Goal: Information Seeking & Learning: Check status

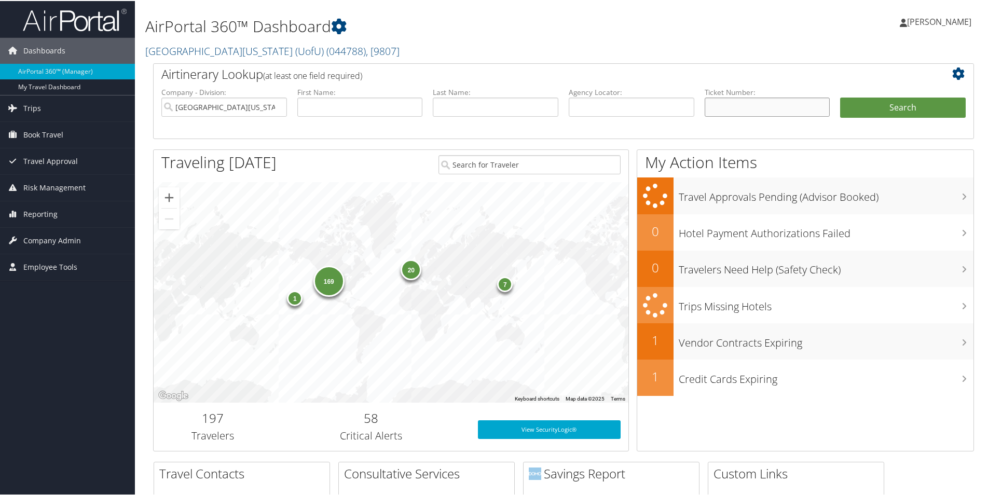
click at [776, 106] on input "text" at bounding box center [768, 106] width 126 height 19
paste input "0067310807813"
type input "0067310807813"
click at [880, 105] on button "Search" at bounding box center [903, 107] width 126 height 21
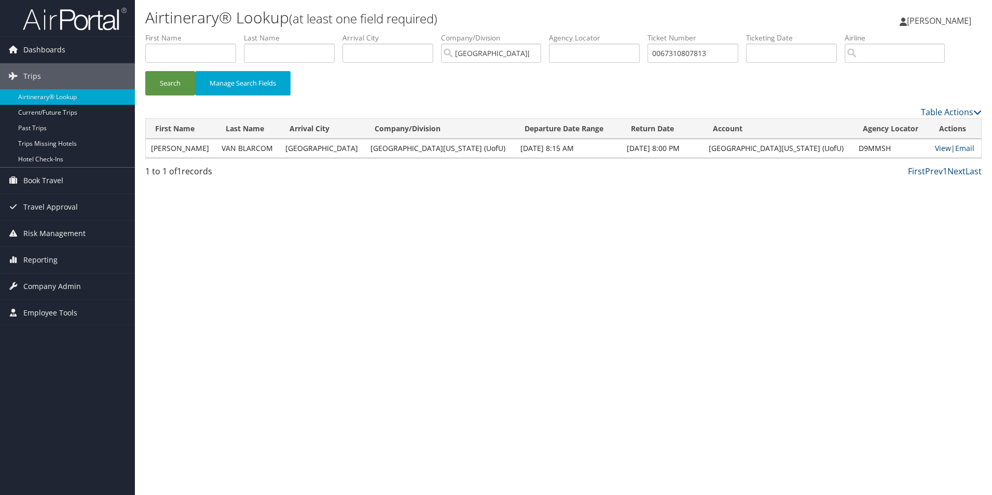
click at [935, 151] on link "View" at bounding box center [943, 148] width 16 height 10
click at [43, 261] on span "Reporting" at bounding box center [40, 260] width 34 height 26
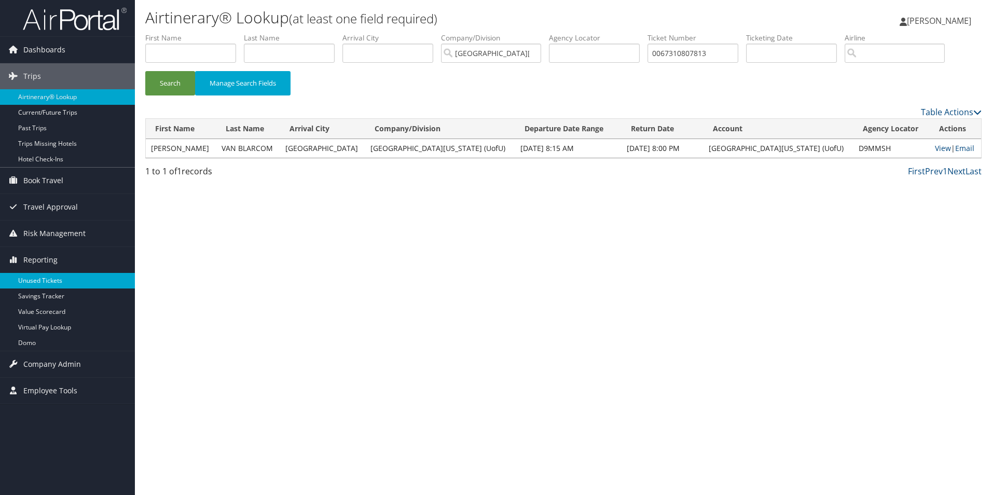
click at [47, 278] on link "Unused Tickets" at bounding box center [67, 281] width 135 height 16
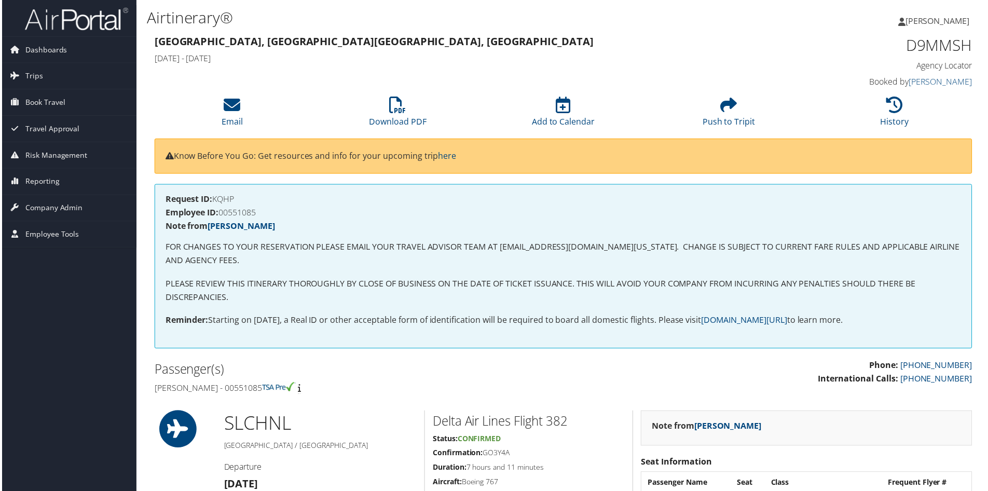
click at [294, 392] on h4 "Jeffrey robert Van Blarcom - 00551085" at bounding box center [354, 388] width 403 height 11
copy h4 "00551085"
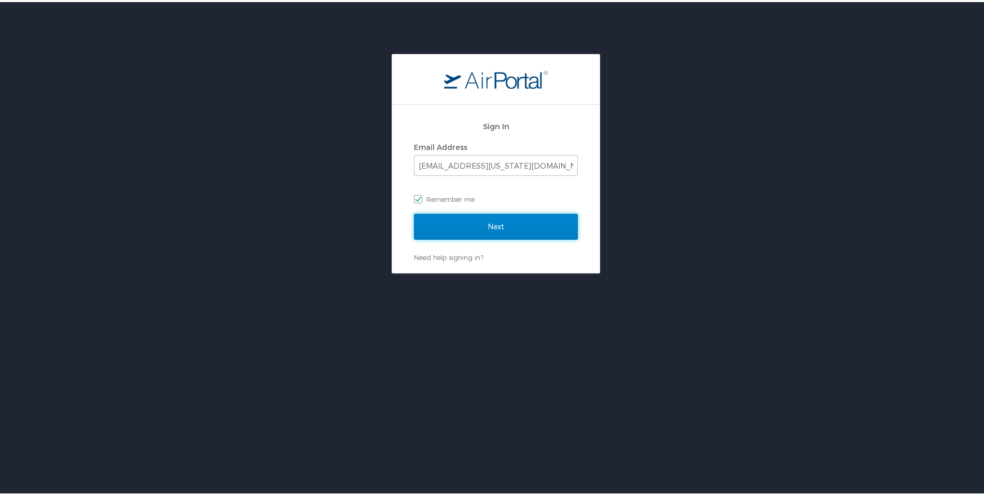
click at [498, 224] on input "Next" at bounding box center [496, 225] width 164 height 26
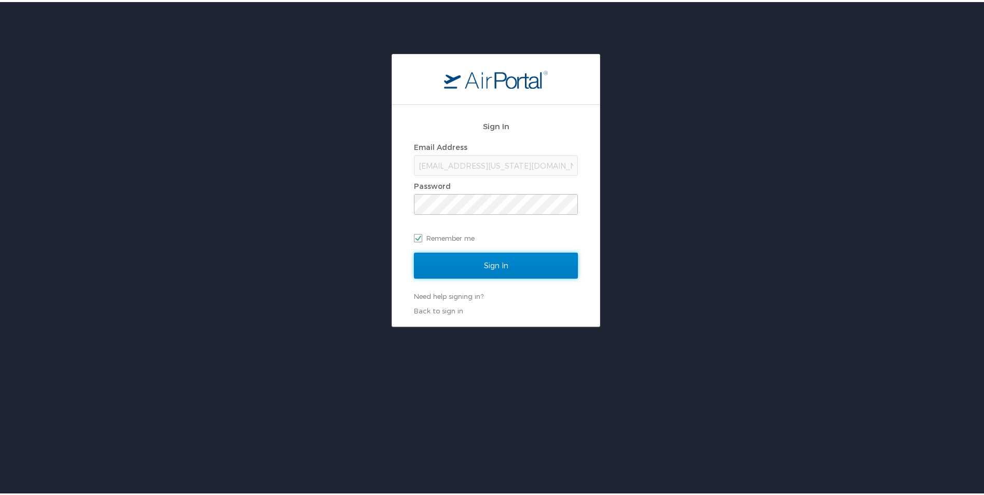
click at [540, 261] on input "Sign In" at bounding box center [496, 264] width 164 height 26
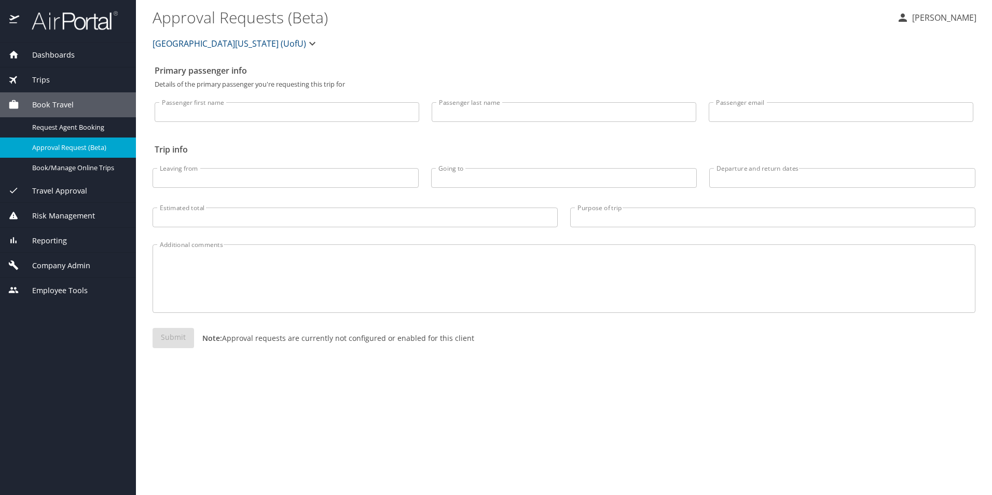
click at [57, 243] on span "Reporting" at bounding box center [43, 240] width 48 height 11
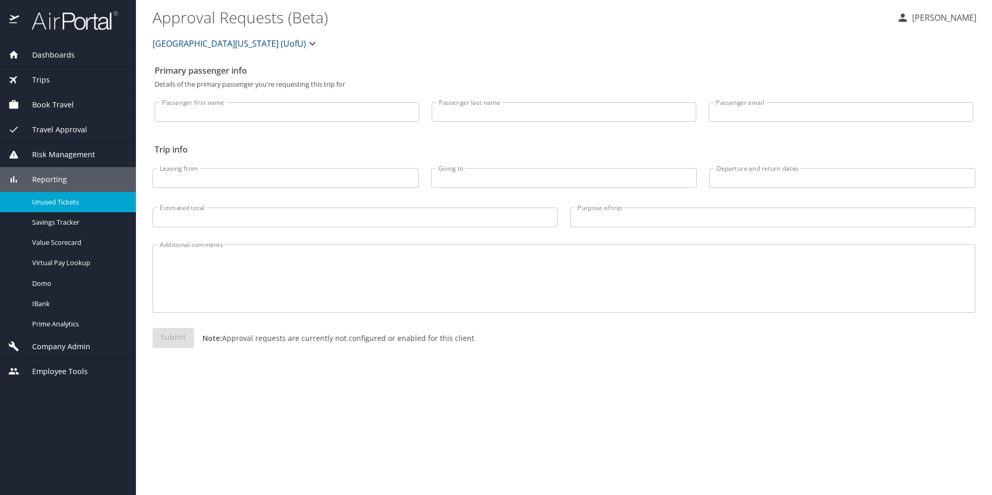
click at [66, 206] on span "Unused Tickets" at bounding box center [77, 202] width 91 height 10
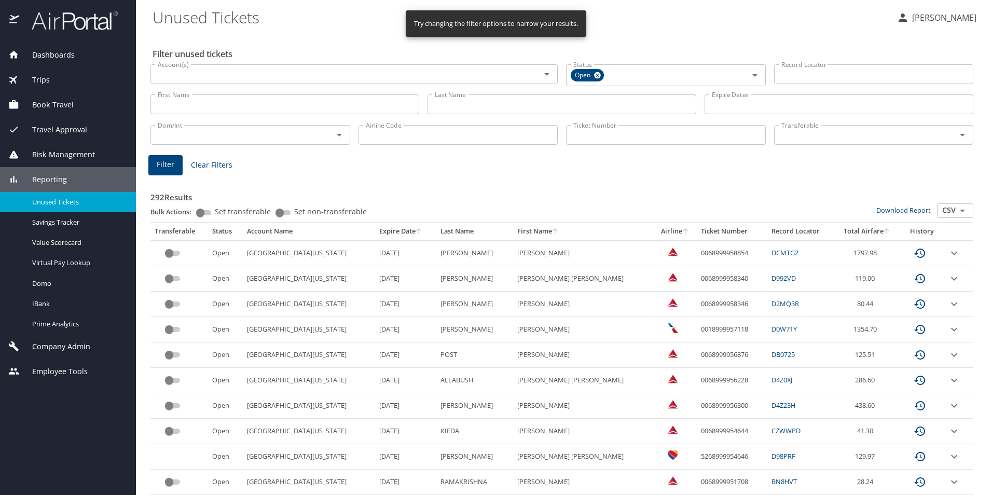
click at [375, 228] on th "Expire Date" at bounding box center [405, 232] width 61 height 18
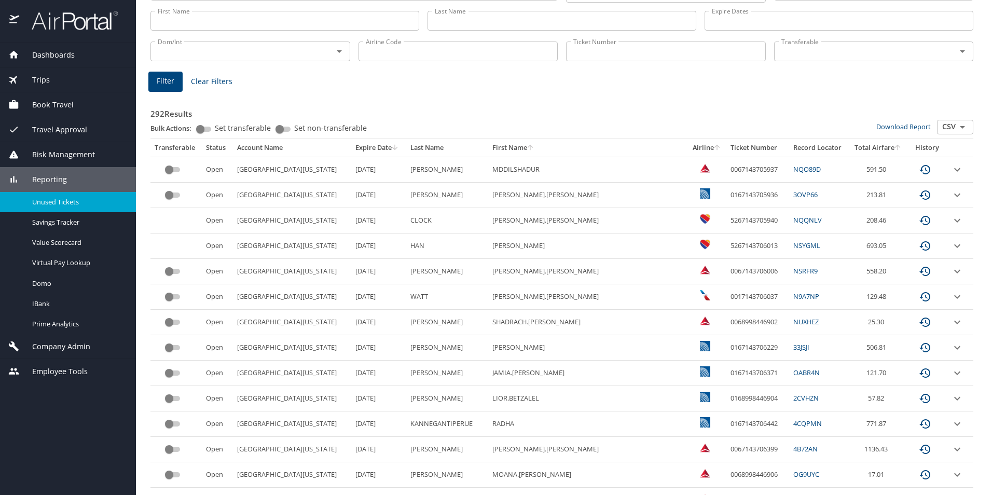
scroll to position [154, 0]
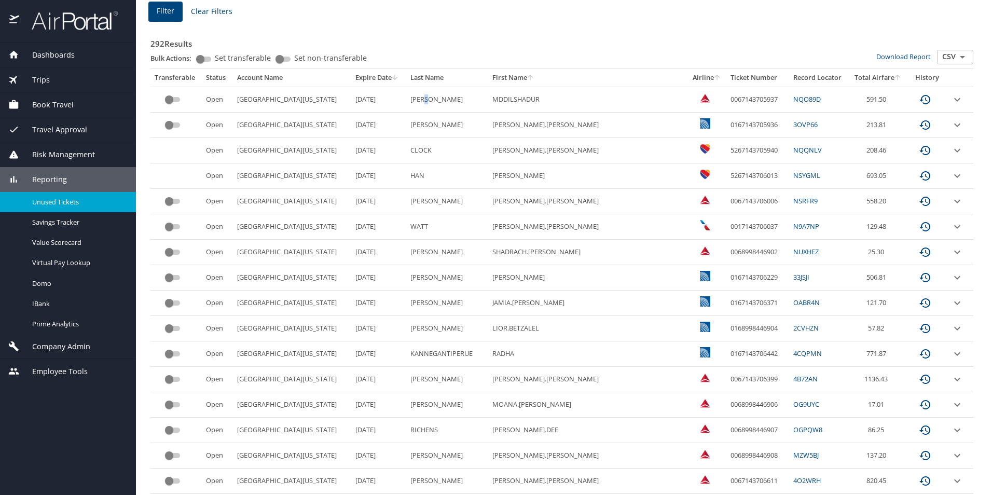
click at [433, 99] on td "RAHMAN" at bounding box center [447, 99] width 82 height 25
click at [432, 99] on td "RAHMAN" at bounding box center [447, 99] width 82 height 25
click at [421, 104] on td "RAHMAN" at bounding box center [447, 99] width 82 height 25
copy td "RAHMAN"
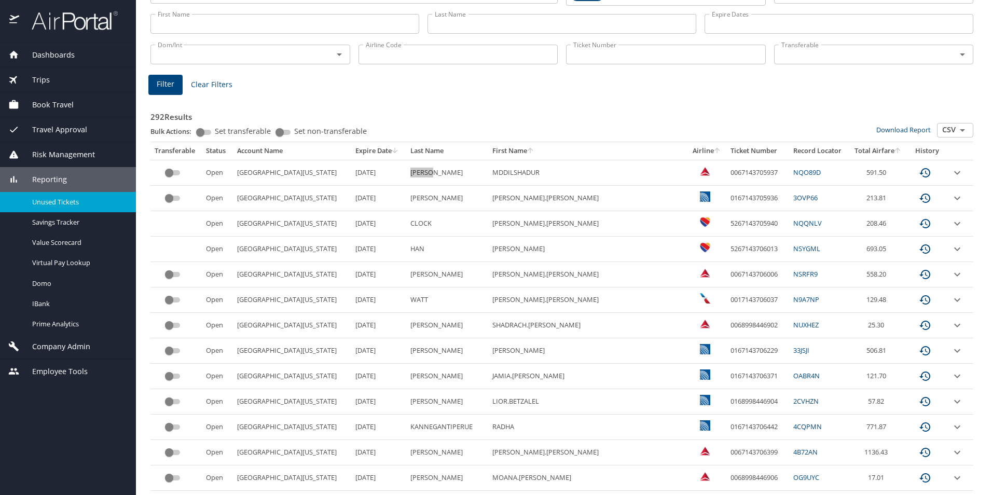
scroll to position [50, 0]
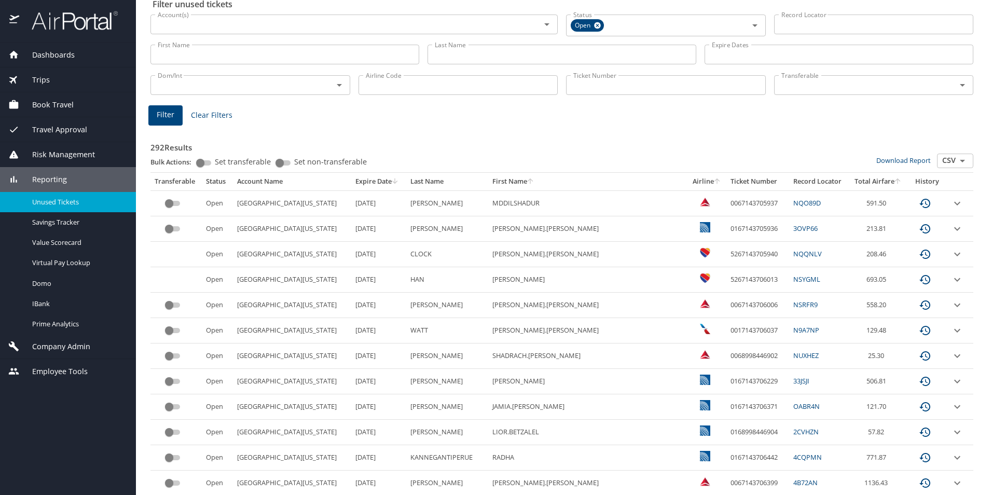
click at [549, 139] on h3 "292 Results" at bounding box center [561, 144] width 823 height 18
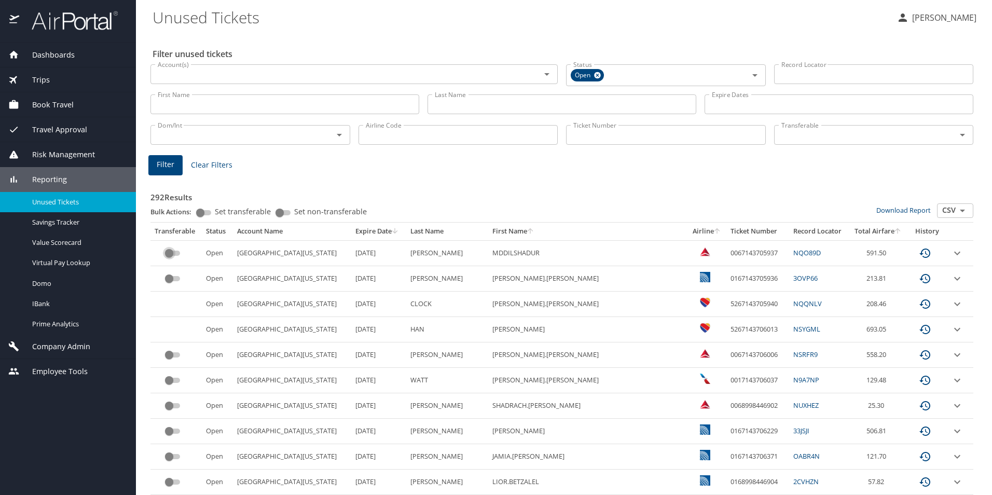
click at [171, 256] on input "custom pagination table" at bounding box center [168, 253] width 37 height 12
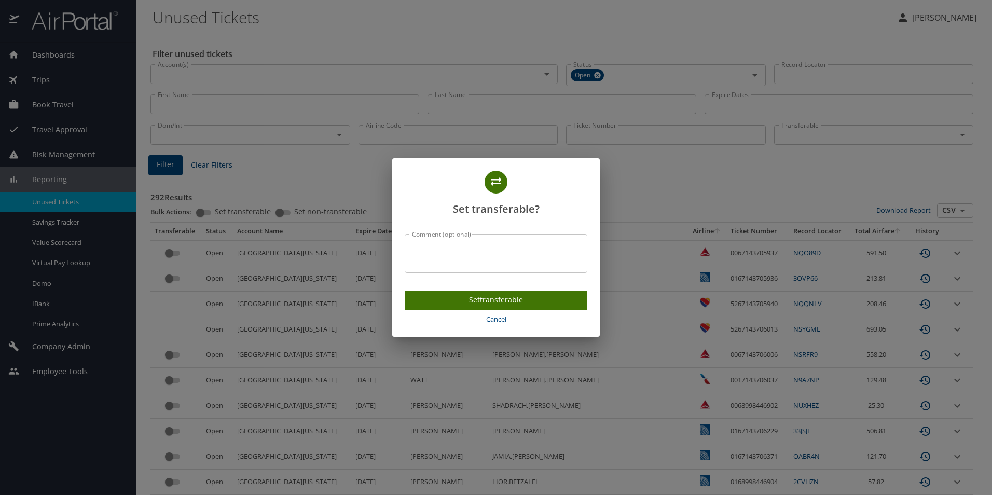
click at [540, 299] on span "Set transferable" at bounding box center [496, 300] width 166 height 13
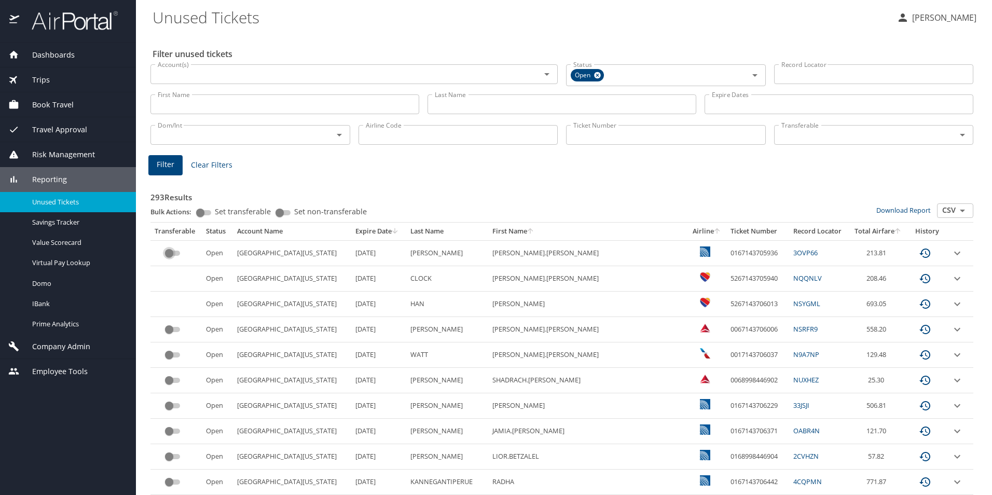
click at [173, 253] on input "custom pagination table" at bounding box center [168, 253] width 37 height 12
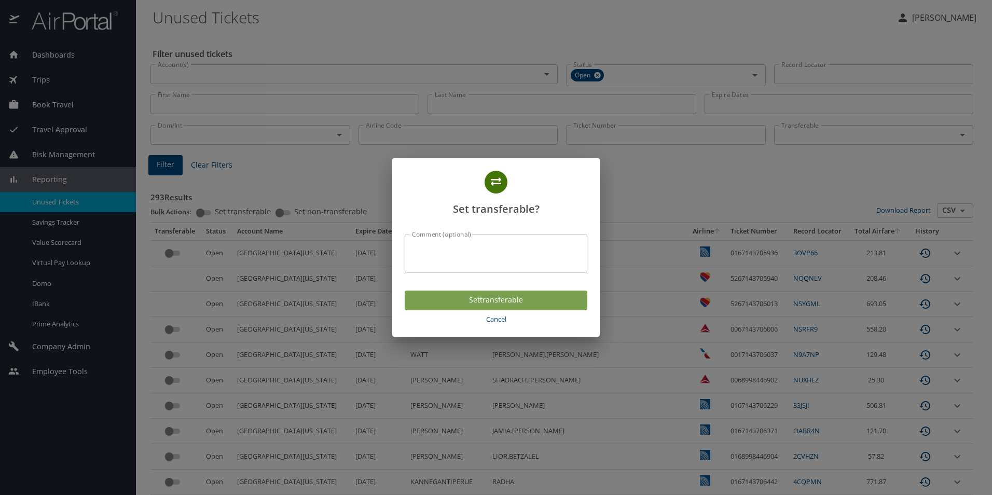
click at [491, 297] on span "Set transferable" at bounding box center [496, 300] width 166 height 13
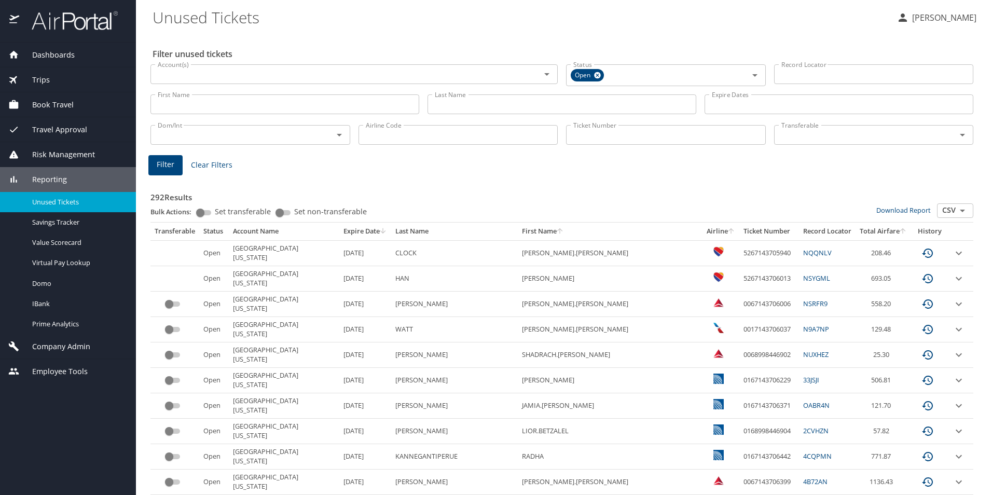
click at [171, 307] on input "custom pagination table" at bounding box center [168, 304] width 37 height 12
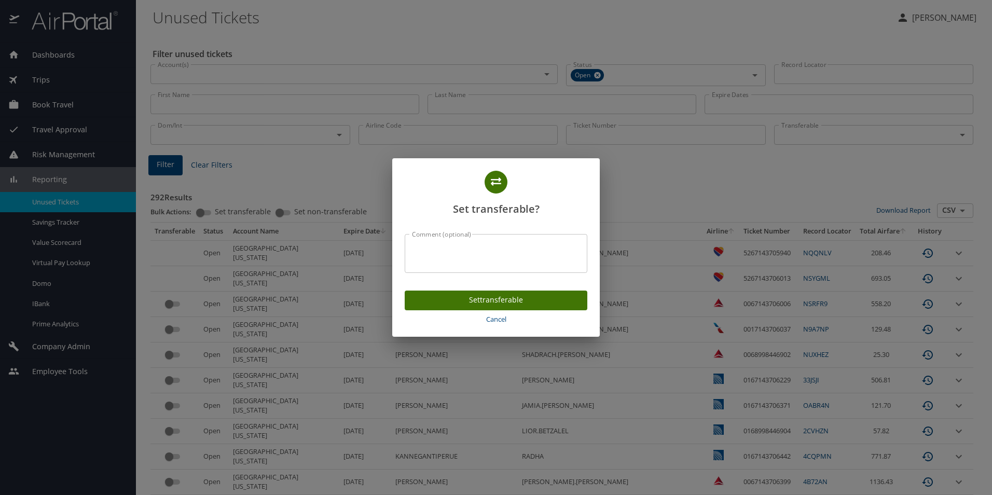
click at [486, 303] on span "Set transferable" at bounding box center [496, 300] width 166 height 13
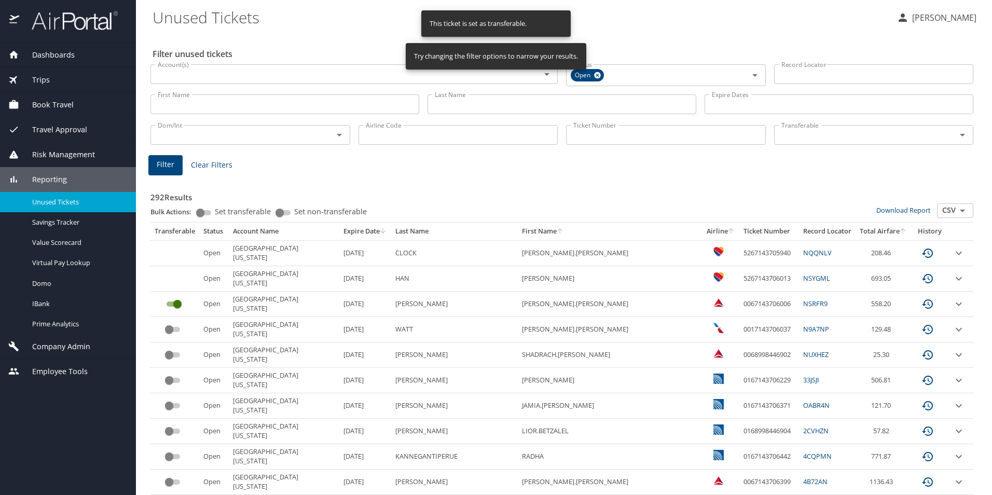
click at [171, 332] on input "custom pagination table" at bounding box center [168, 329] width 37 height 12
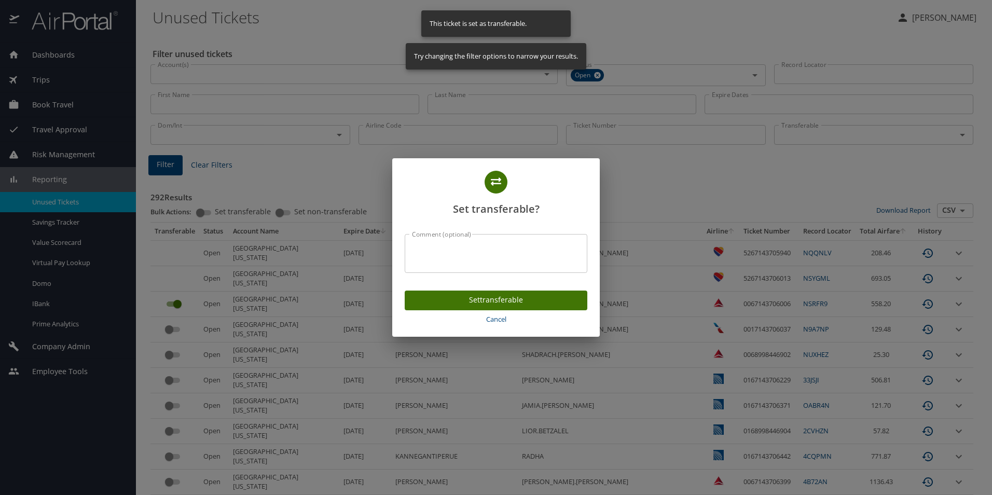
click at [512, 299] on span "Set transferable" at bounding box center [496, 300] width 166 height 13
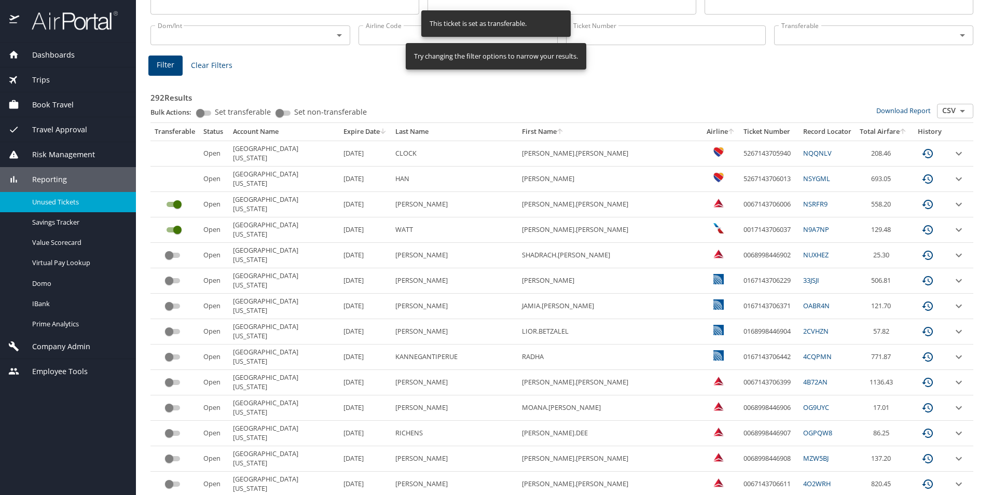
scroll to position [104, 0]
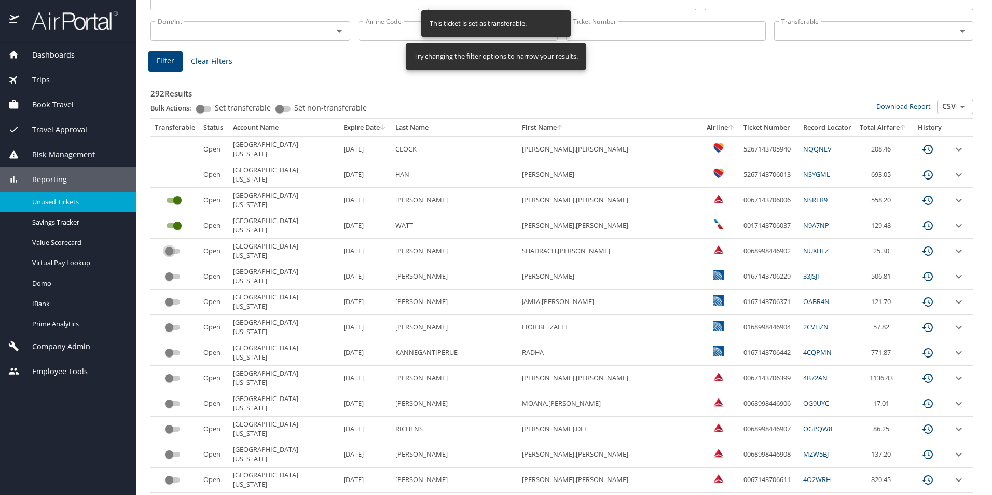
click at [173, 251] on input "custom pagination table" at bounding box center [168, 251] width 37 height 12
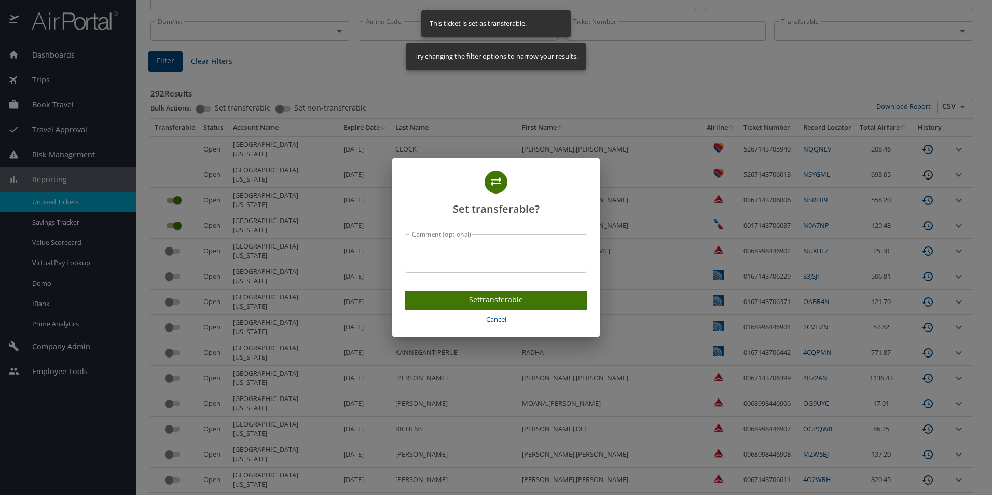
click at [561, 297] on span "Set transferable" at bounding box center [496, 300] width 166 height 13
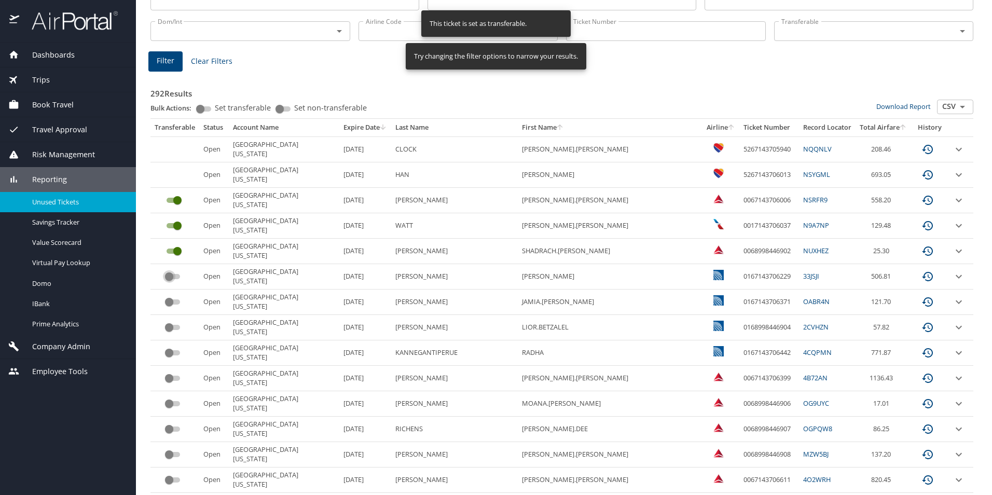
click at [170, 272] on input "custom pagination table" at bounding box center [168, 276] width 37 height 12
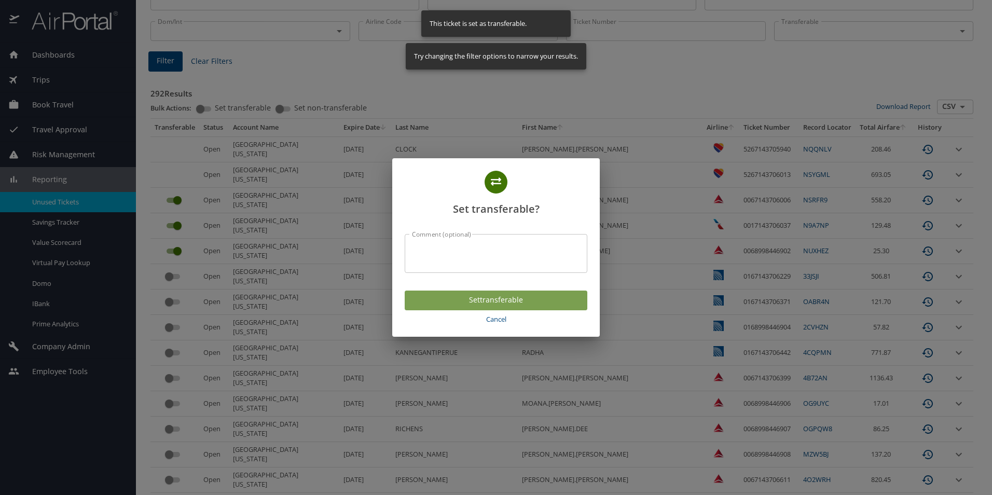
click at [527, 298] on span "Set transferable" at bounding box center [496, 300] width 166 height 13
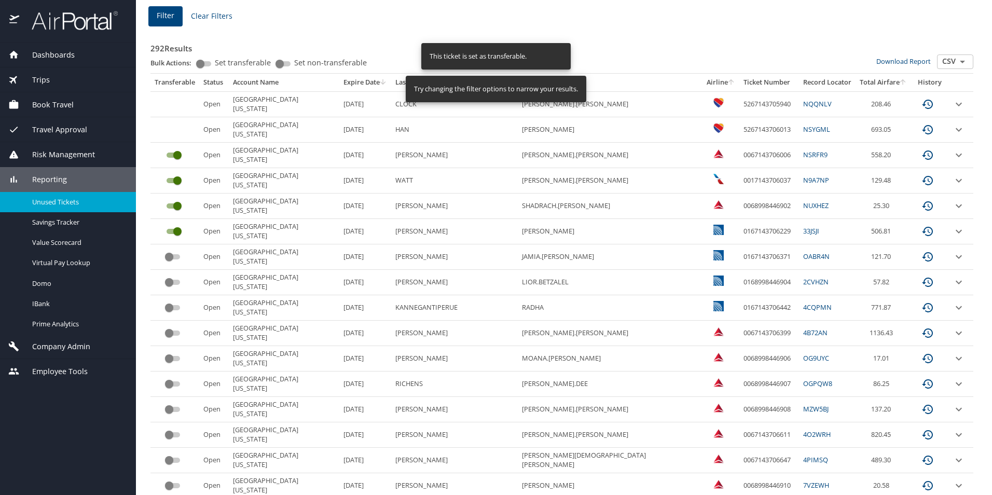
scroll to position [208, 0]
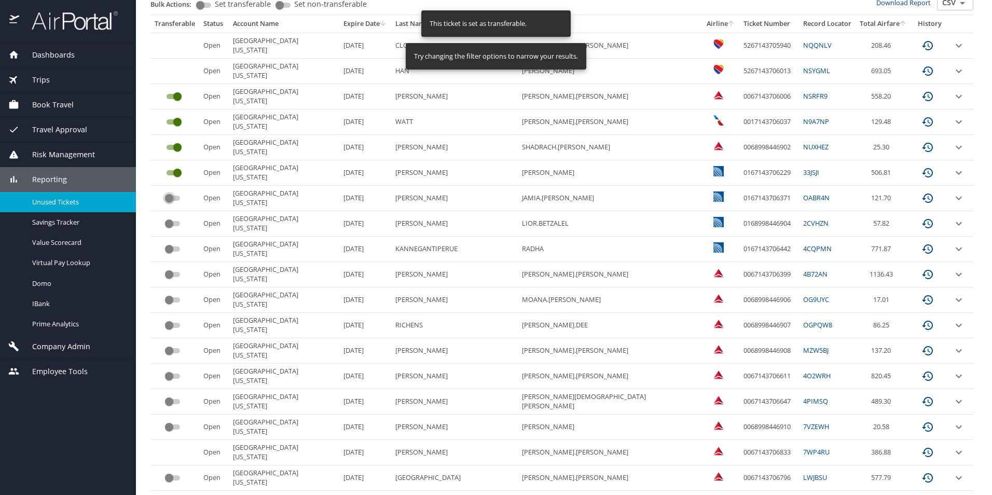
click at [170, 198] on input "custom pagination table" at bounding box center [168, 198] width 37 height 12
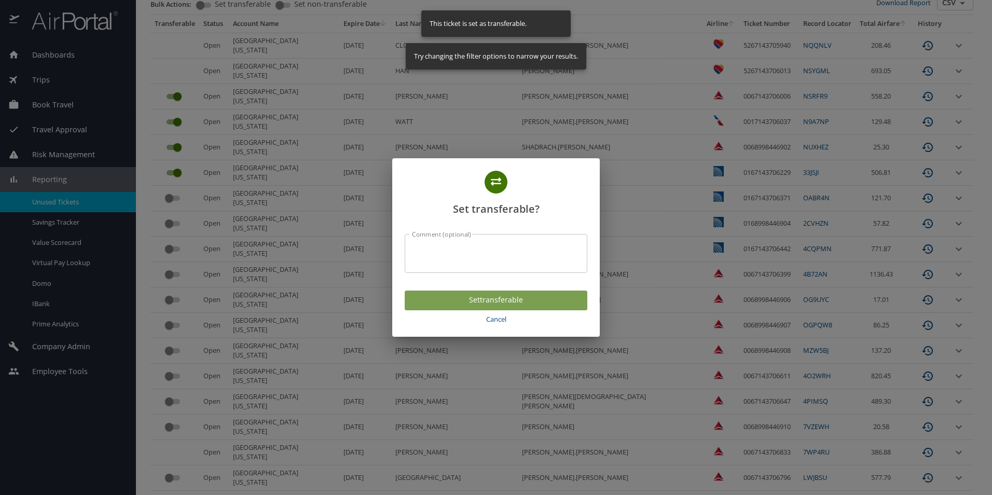
click at [554, 297] on span "Set transferable" at bounding box center [496, 300] width 166 height 13
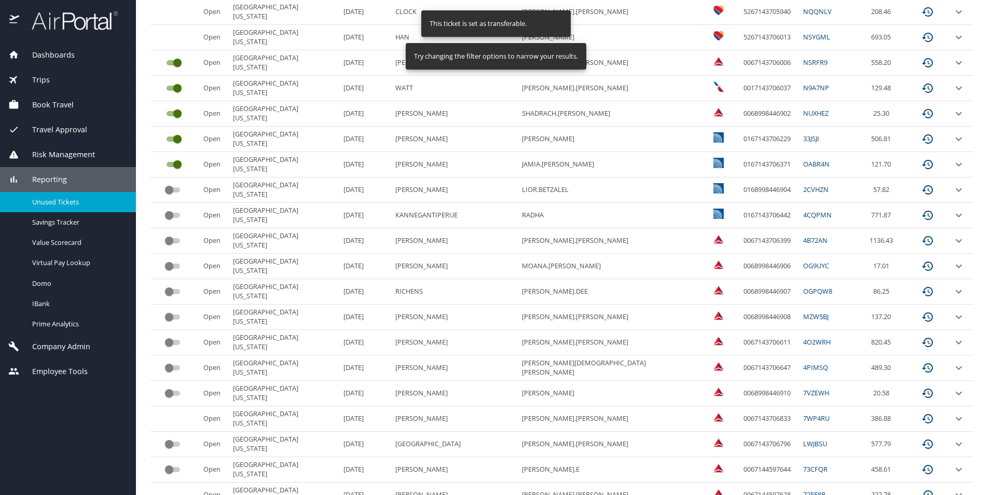
scroll to position [259, 0]
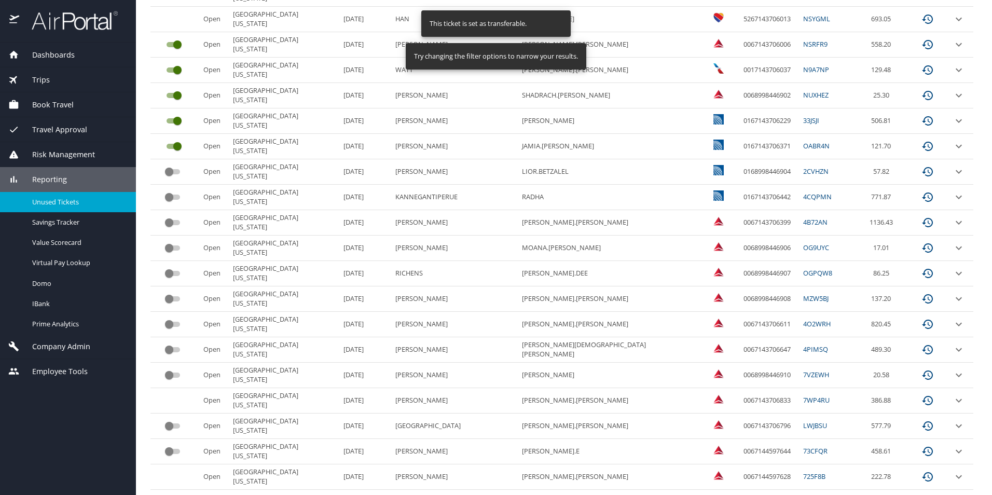
click at [175, 174] on input "custom pagination table" at bounding box center [168, 172] width 37 height 12
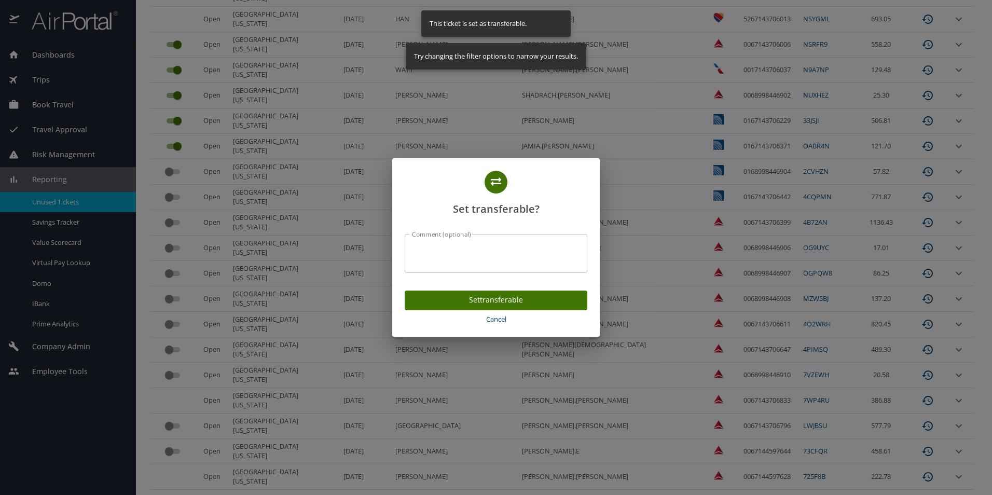
click at [491, 301] on span "Set transferable" at bounding box center [496, 300] width 166 height 13
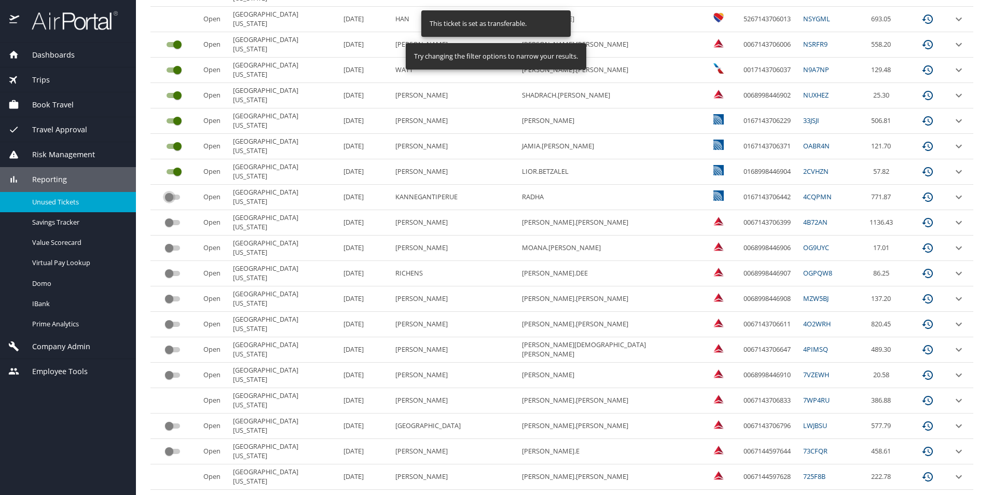
click at [168, 198] on input "custom pagination table" at bounding box center [168, 197] width 37 height 12
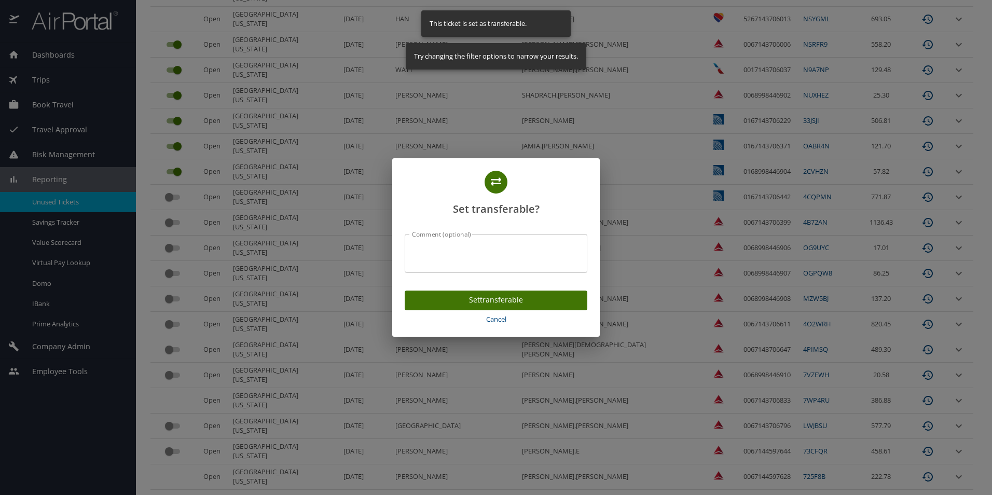
click at [532, 305] on span "Set transferable" at bounding box center [496, 300] width 166 height 13
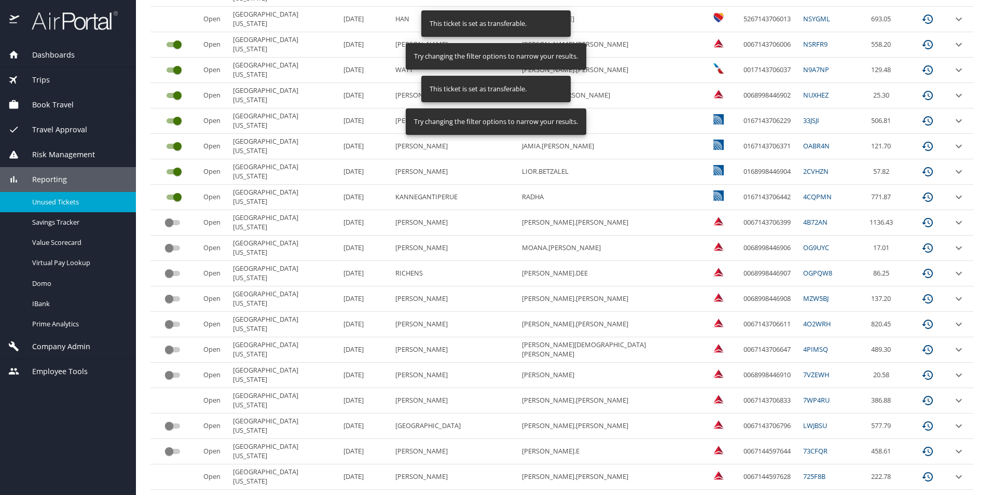
click at [165, 223] on input "custom pagination table" at bounding box center [168, 222] width 37 height 12
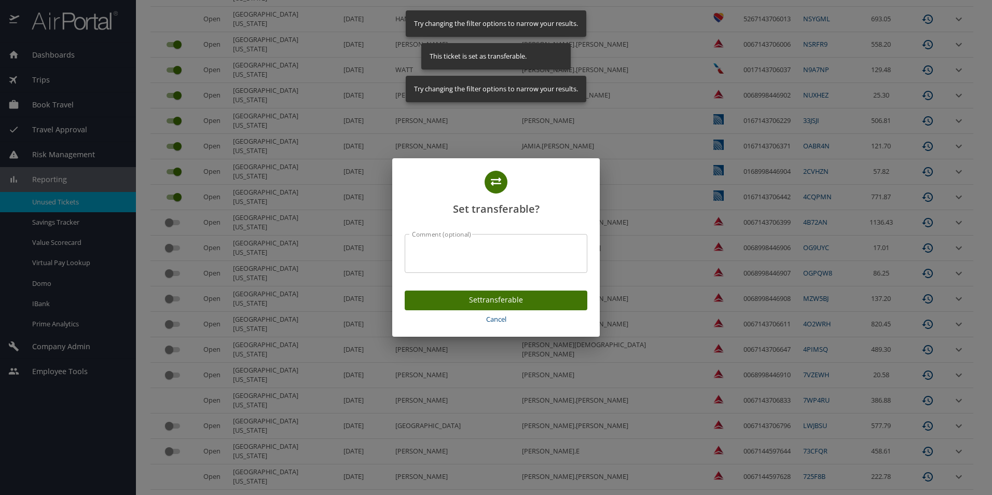
click at [521, 304] on span "Set transferable" at bounding box center [496, 300] width 166 height 13
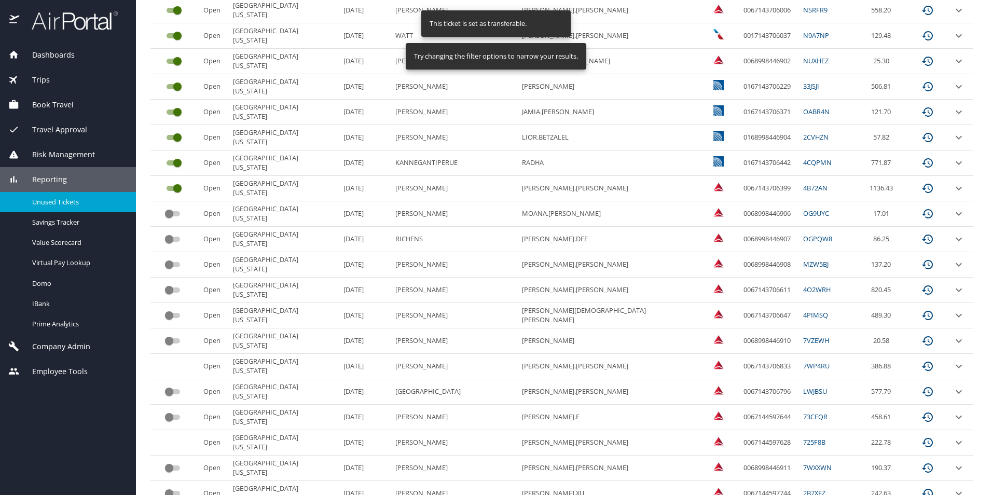
scroll to position [311, 0]
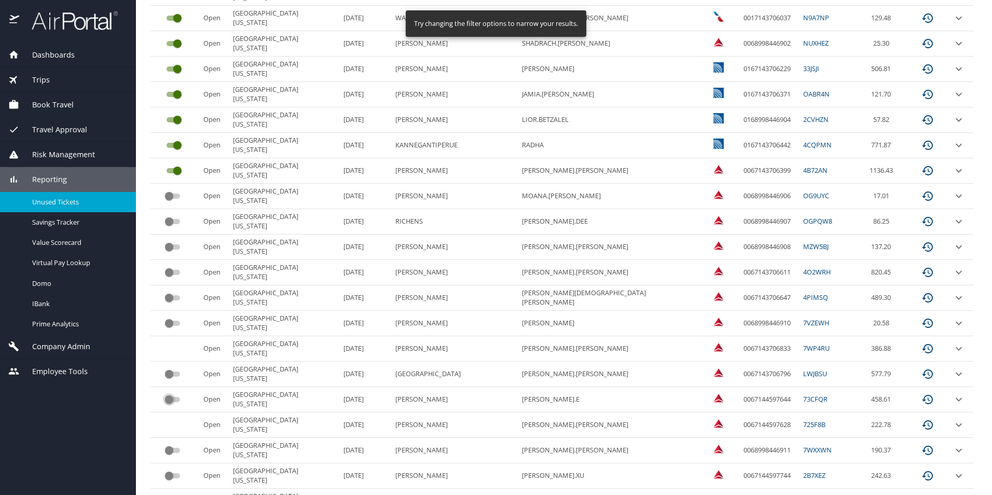
click at [174, 398] on input "custom pagination table" at bounding box center [168, 399] width 37 height 12
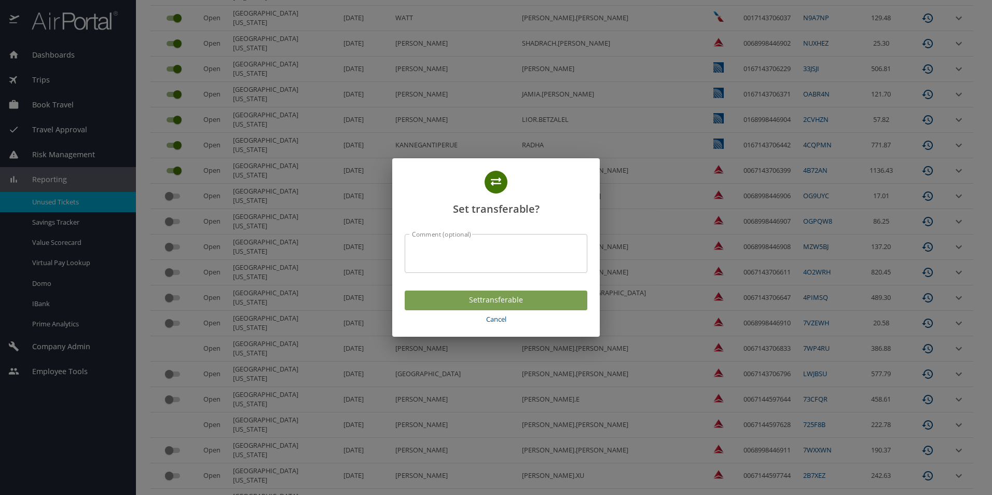
click at [525, 300] on span "Set transferable" at bounding box center [496, 300] width 166 height 13
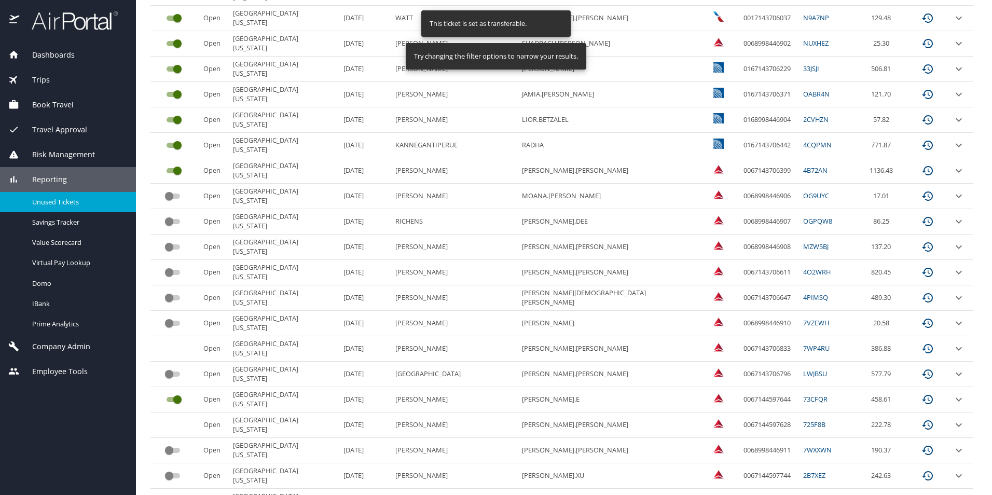
click at [172, 374] on input "custom pagination table" at bounding box center [168, 374] width 37 height 12
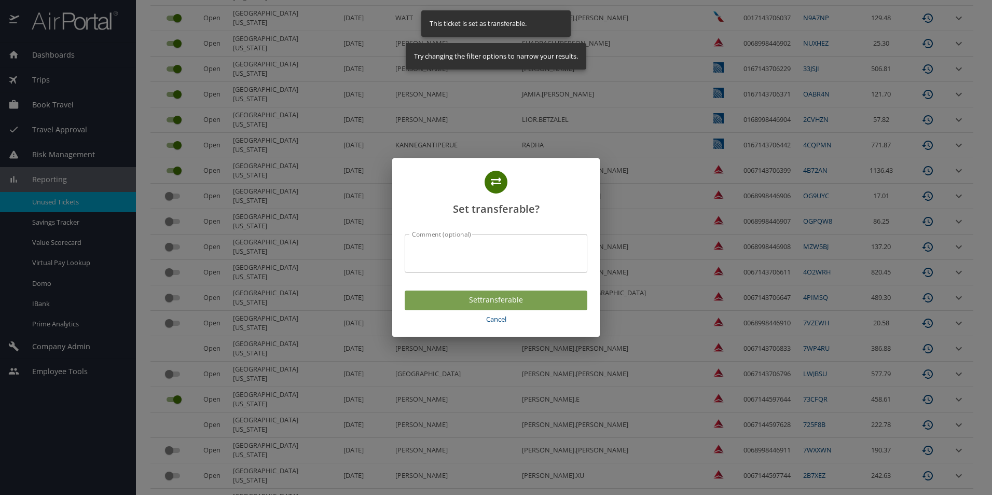
click at [515, 300] on span "Set transferable" at bounding box center [496, 300] width 166 height 13
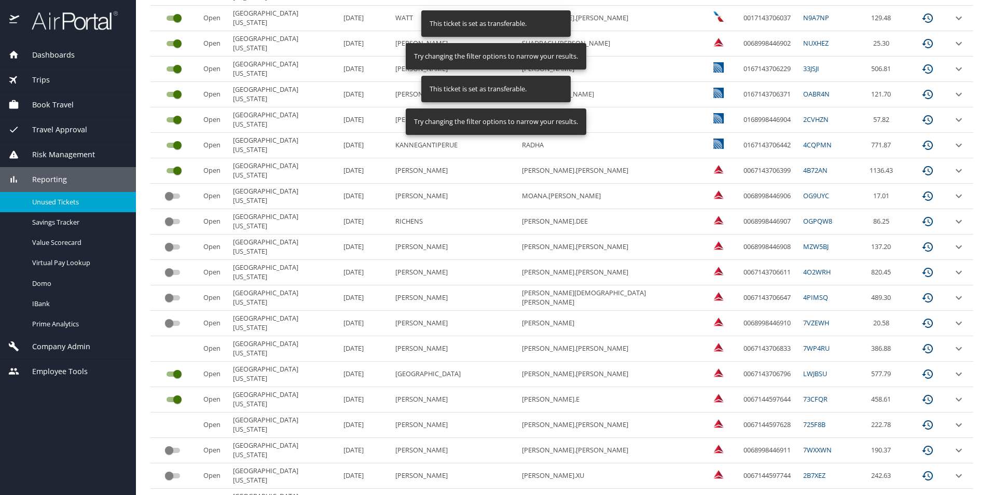
click at [164, 322] on input "custom pagination table" at bounding box center [168, 323] width 37 height 12
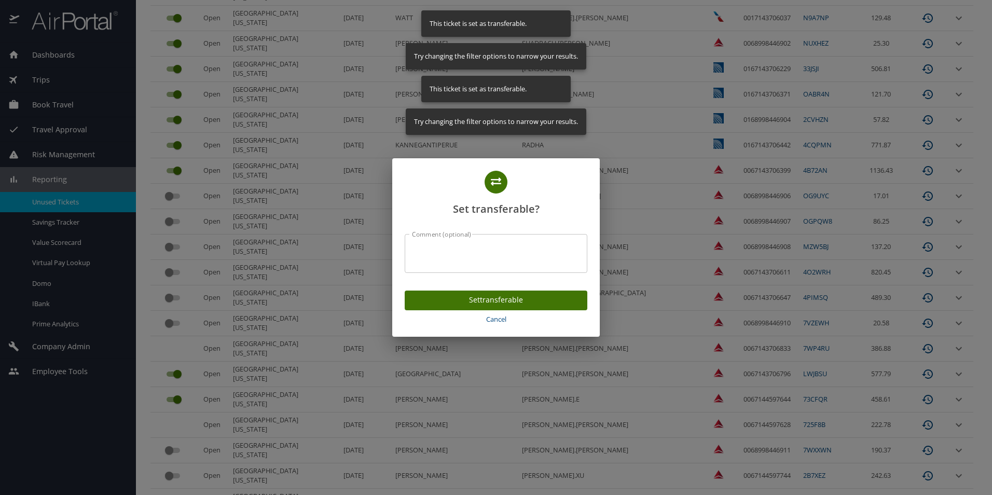
click at [483, 300] on span "Set transferable" at bounding box center [496, 300] width 166 height 13
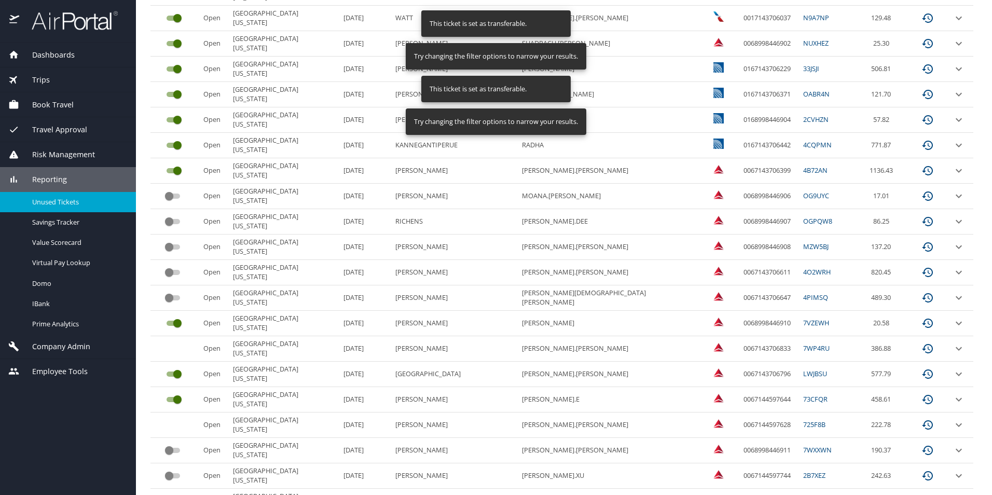
click at [174, 296] on input "custom pagination table" at bounding box center [168, 298] width 37 height 12
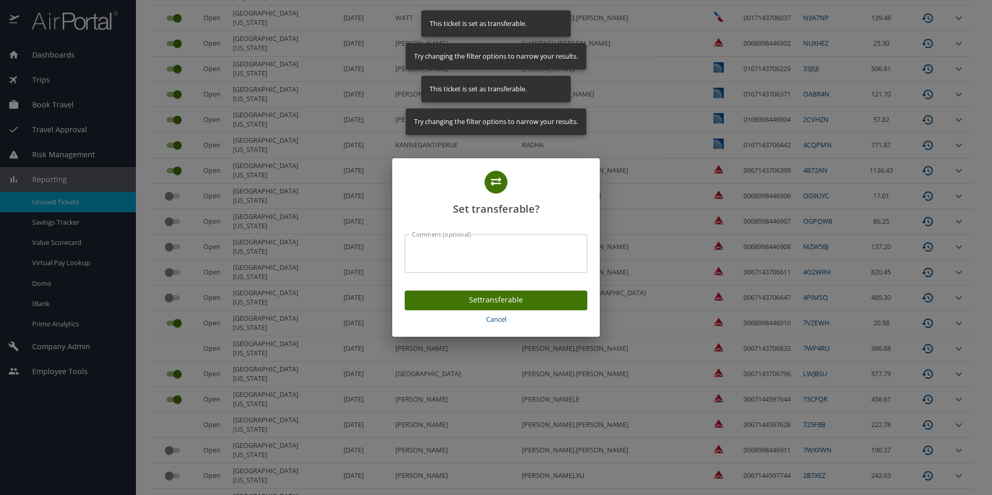
click at [537, 300] on span "Set transferable" at bounding box center [496, 300] width 166 height 13
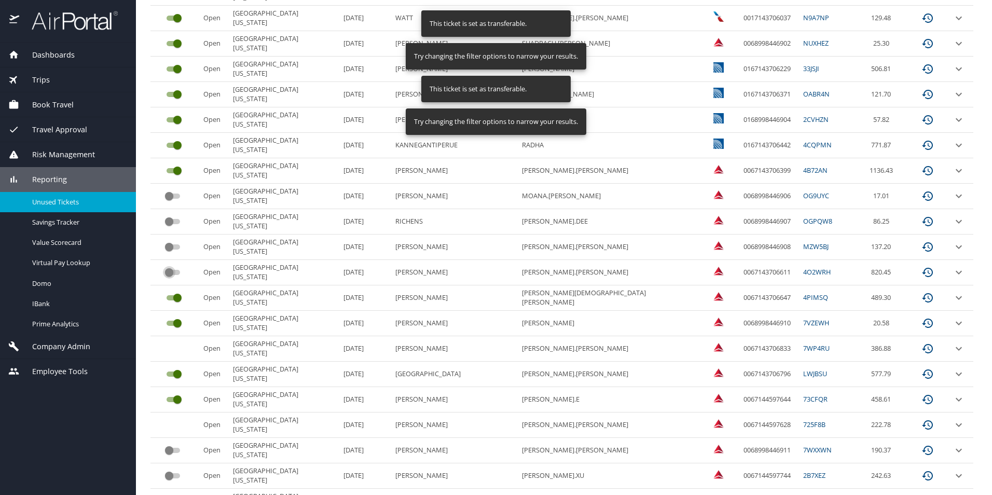
click at [167, 272] on input "custom pagination table" at bounding box center [168, 272] width 37 height 12
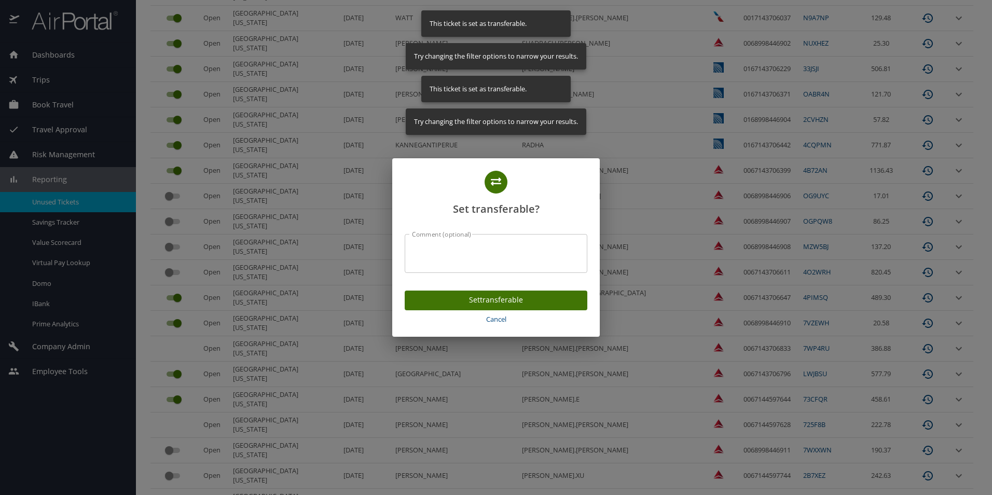
click at [472, 307] on button "Set transferable" at bounding box center [496, 301] width 183 height 20
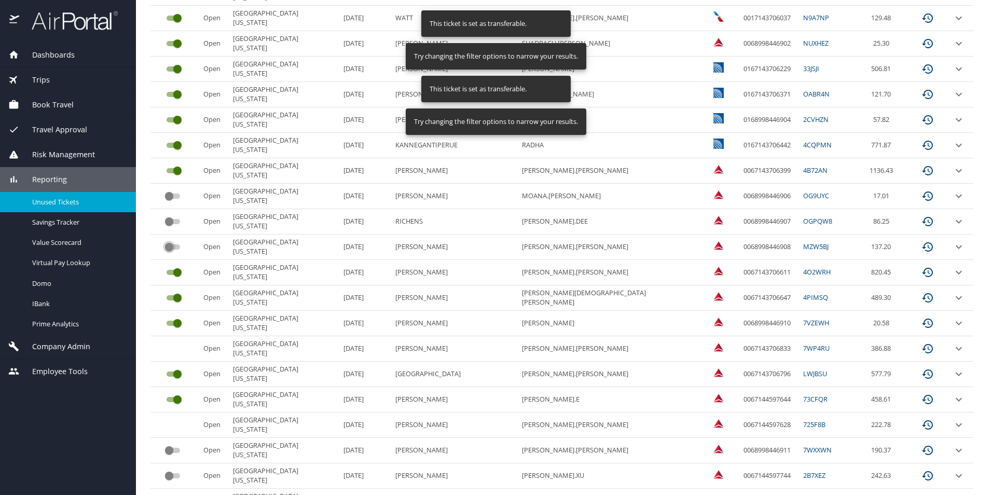
click at [168, 246] on input "custom pagination table" at bounding box center [168, 247] width 37 height 12
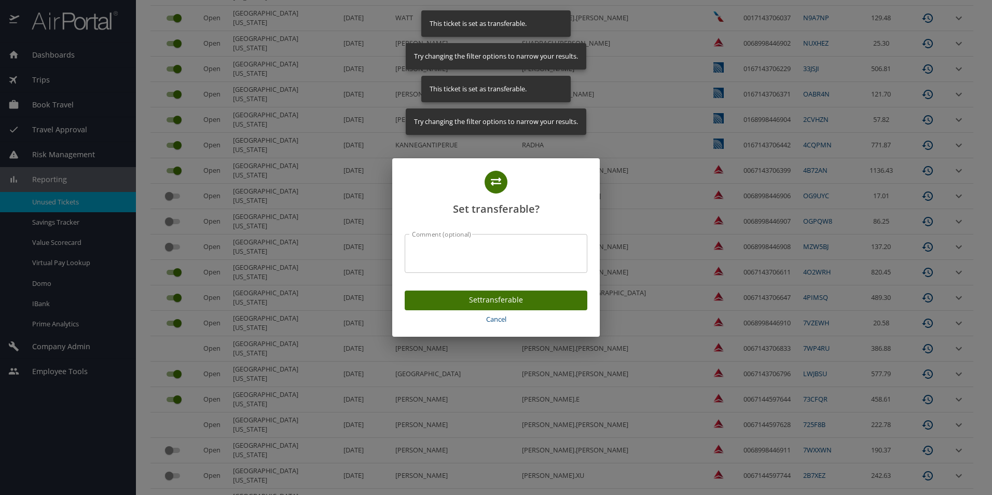
click at [477, 295] on span "Set transferable" at bounding box center [496, 300] width 166 height 13
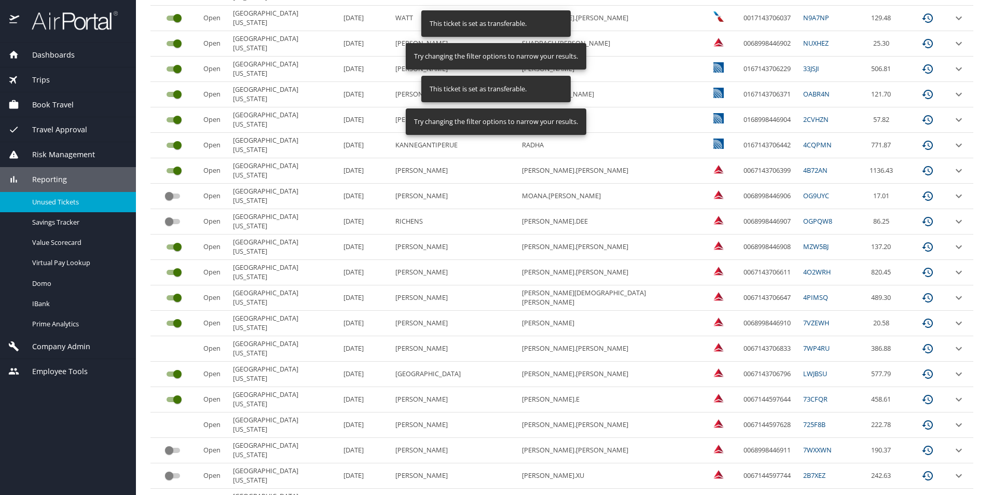
click at [165, 223] on input "custom pagination table" at bounding box center [168, 221] width 37 height 12
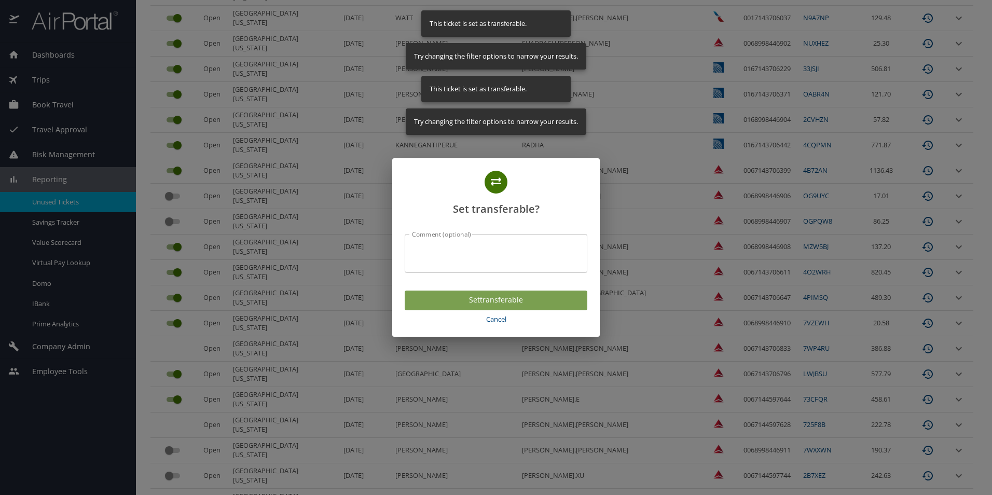
click at [462, 292] on button "Set transferable" at bounding box center [496, 301] width 183 height 20
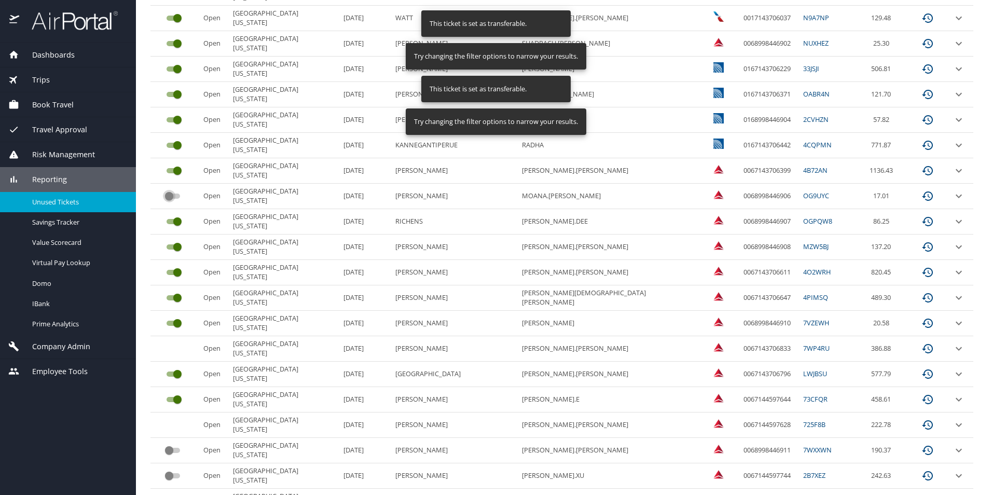
click at [167, 196] on input "custom pagination table" at bounding box center [168, 196] width 37 height 12
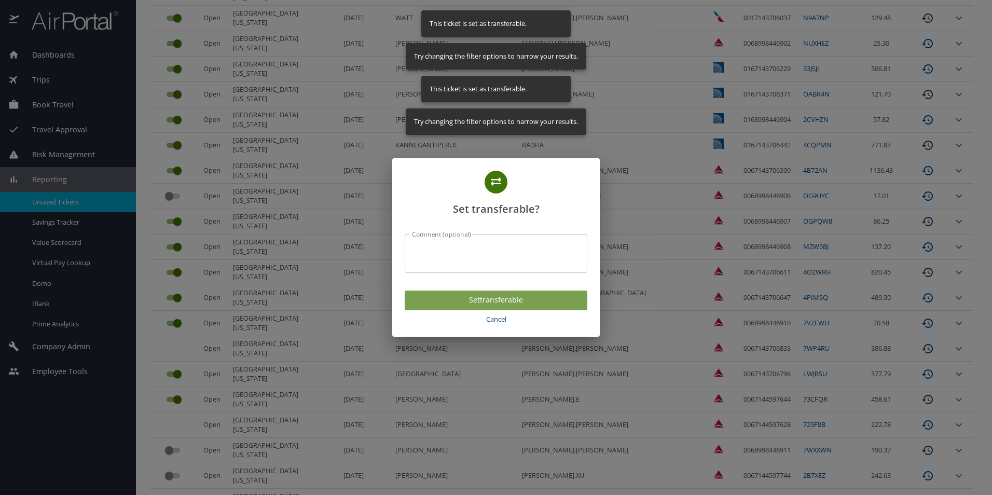
click at [463, 295] on span "Set transferable" at bounding box center [496, 300] width 166 height 13
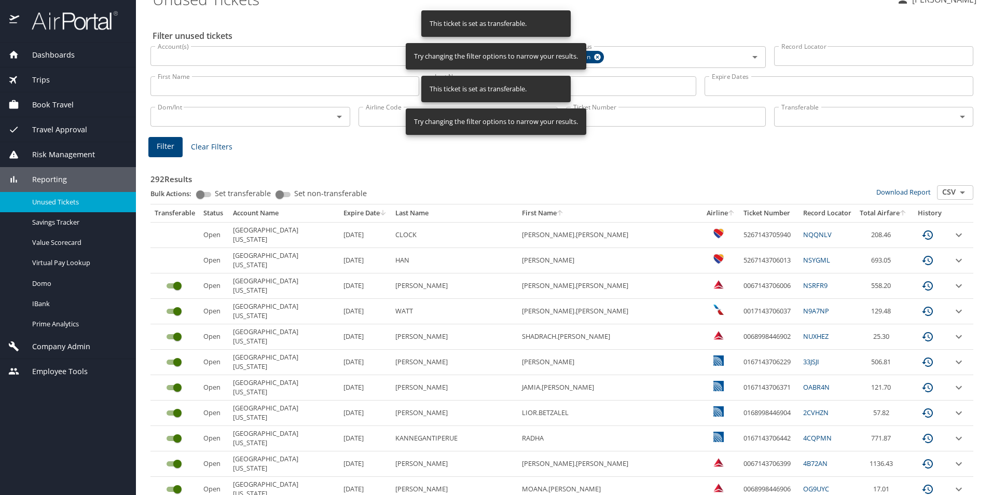
scroll to position [0, 0]
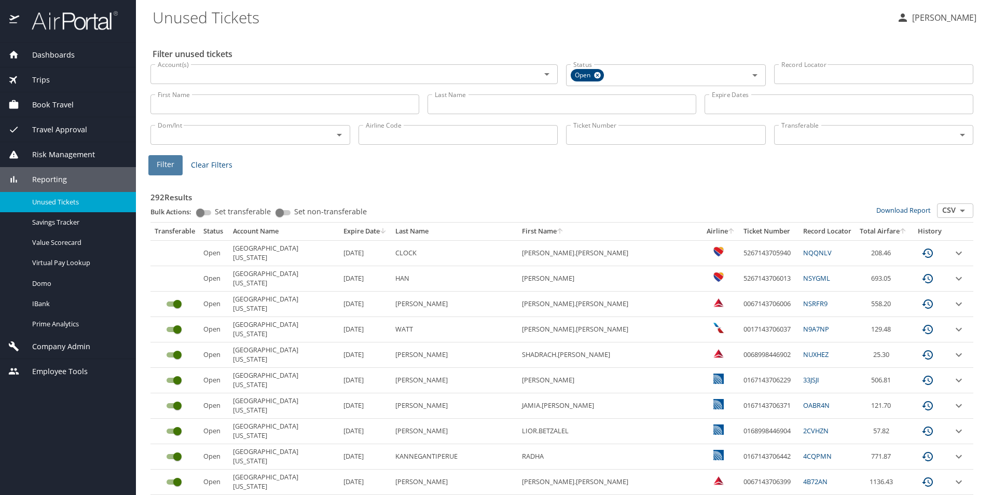
click at [159, 165] on span "Filter" at bounding box center [166, 164] width 18 height 13
click at [474, 108] on input "Last Name" at bounding box center [562, 104] width 269 height 20
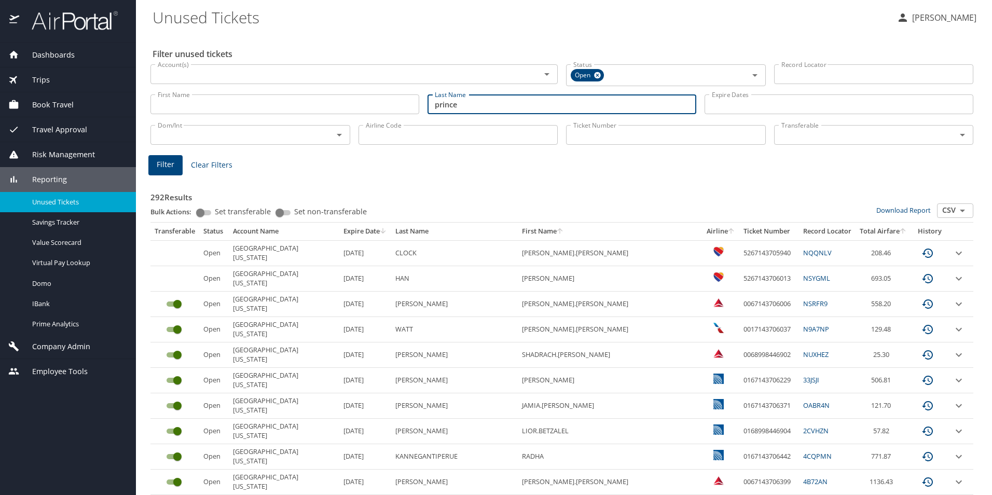
type input "prince"
click at [173, 164] on span "Filter" at bounding box center [166, 164] width 18 height 13
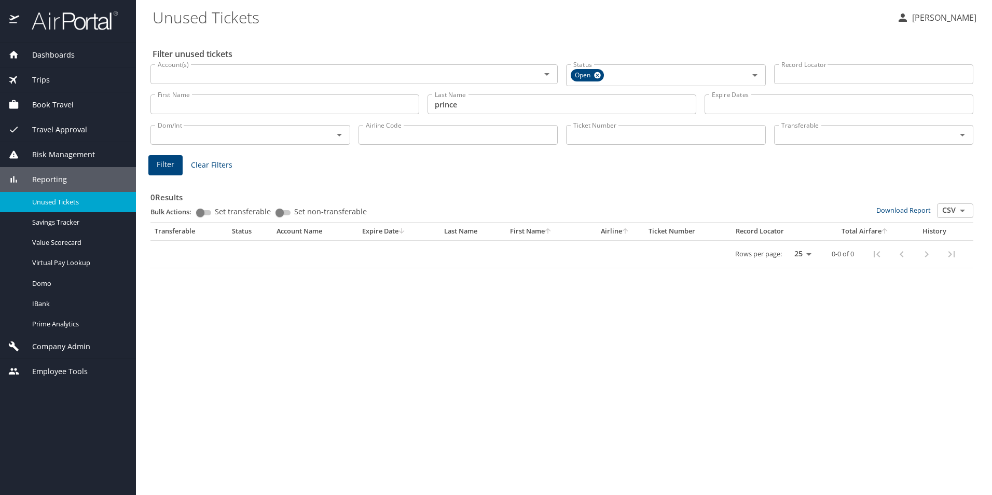
click at [513, 188] on h3 "0 Results" at bounding box center [561, 194] width 823 height 18
drag, startPoint x: 481, startPoint y: 106, endPoint x: 407, endPoint y: 102, distance: 73.8
click at [407, 102] on div "First Name First Name Last Name prince Last Name Expire Dates Expire Dates" at bounding box center [561, 104] width 831 height 37
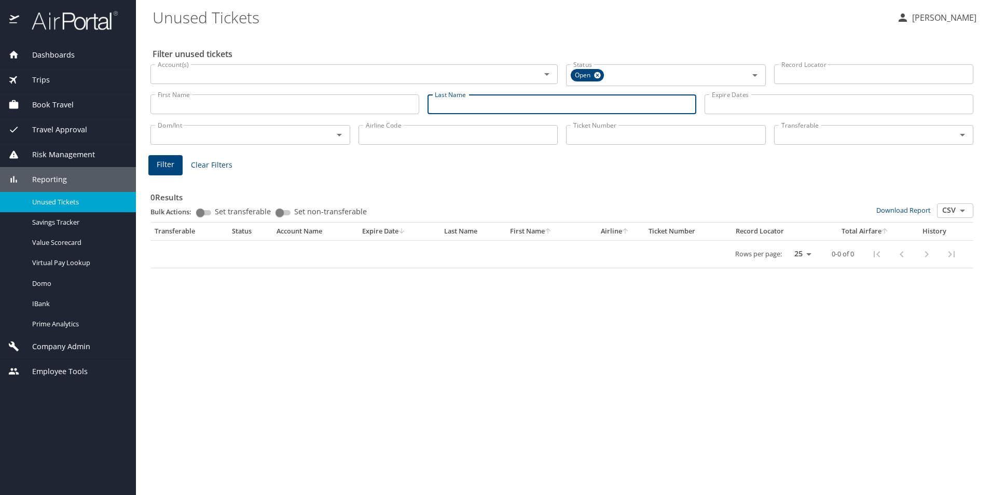
click at [169, 169] on span "Filter" at bounding box center [166, 164] width 18 height 13
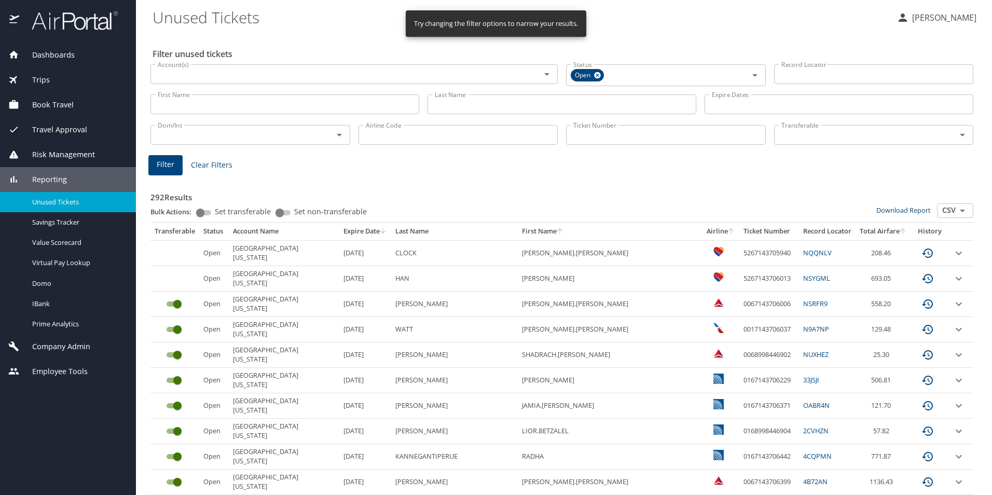
click at [739, 250] on td "5267143705940" at bounding box center [769, 252] width 60 height 25
copy td "5267143705940"
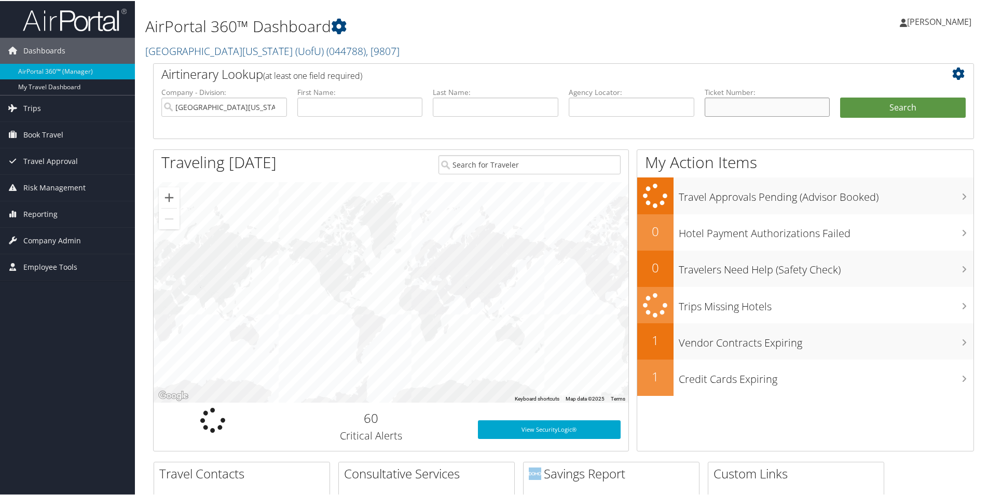
click at [740, 104] on input "text" at bounding box center [768, 106] width 126 height 19
paste input "5267143705940"
type input "5267143705940"
click at [888, 111] on button "Search" at bounding box center [903, 107] width 126 height 21
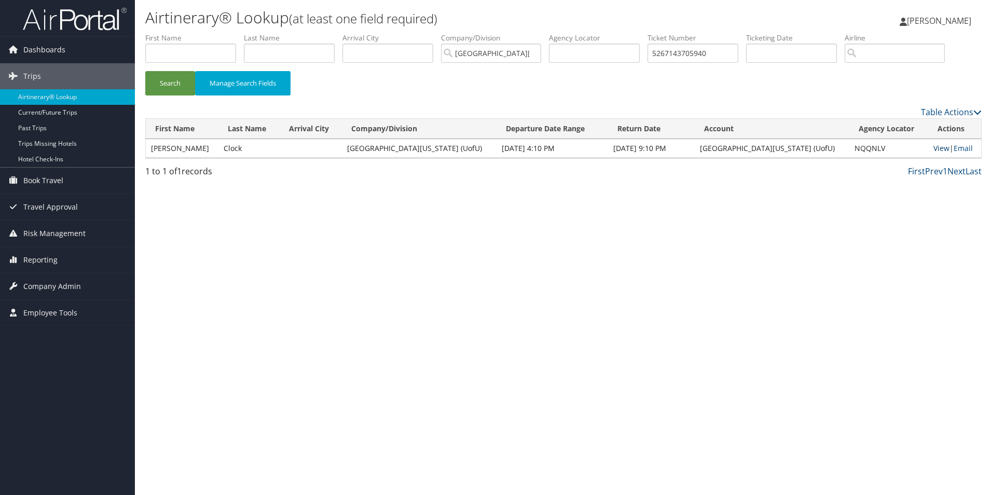
click at [934, 143] on link "View" at bounding box center [942, 148] width 16 height 10
click at [704, 51] on input "5267143705940" at bounding box center [693, 53] width 91 height 19
paste input "0067231126069"
click at [171, 81] on button "Search" at bounding box center [170, 83] width 50 height 24
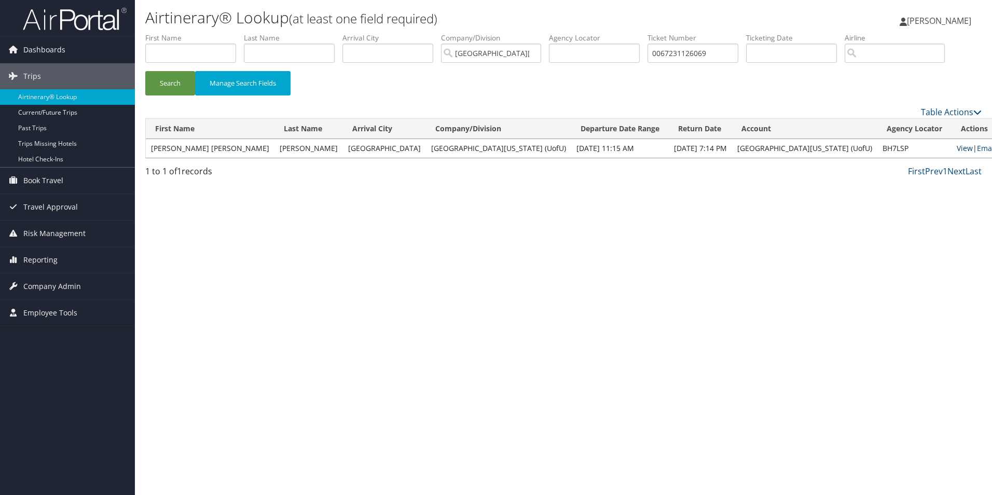
click at [957, 147] on link "View" at bounding box center [965, 148] width 16 height 10
click at [675, 52] on input "0067231126069" at bounding box center [693, 53] width 91 height 19
click at [676, 53] on input "0067231126069" at bounding box center [693, 53] width 91 height 19
paste input "143705937"
click at [181, 85] on button "Search" at bounding box center [170, 83] width 50 height 24
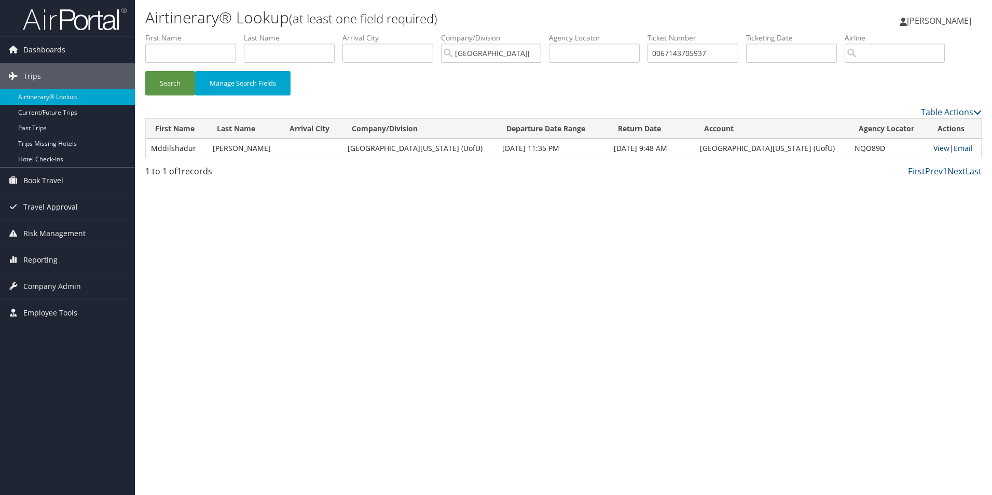
click at [934, 149] on link "View" at bounding box center [942, 148] width 16 height 10
click at [685, 53] on input "0067143705937" at bounding box center [693, 53] width 91 height 19
paste input "167143705936"
click at [166, 83] on button "Search" at bounding box center [170, 83] width 50 height 24
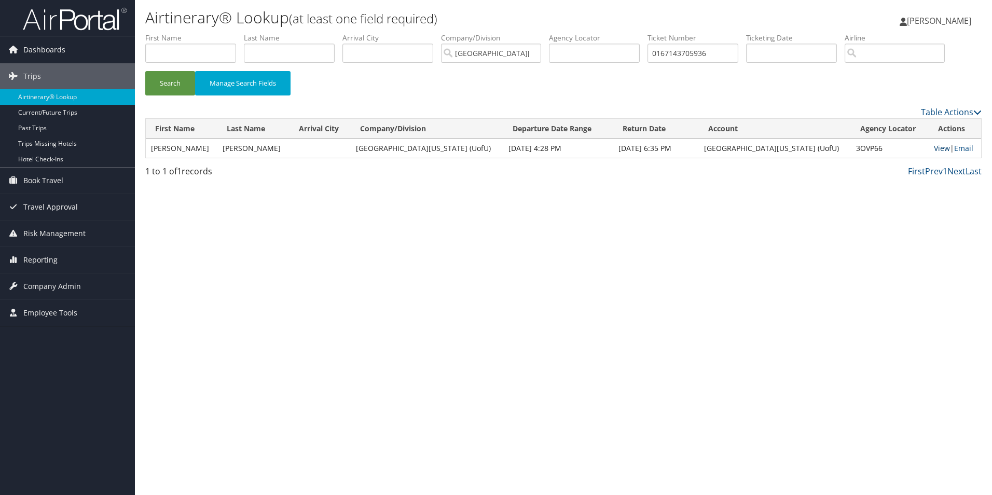
click at [934, 145] on link "View" at bounding box center [942, 148] width 16 height 10
click at [701, 51] on input "0167143705936" at bounding box center [693, 53] width 91 height 19
paste input "5267143706013"
click at [181, 84] on button "Search" at bounding box center [170, 83] width 50 height 24
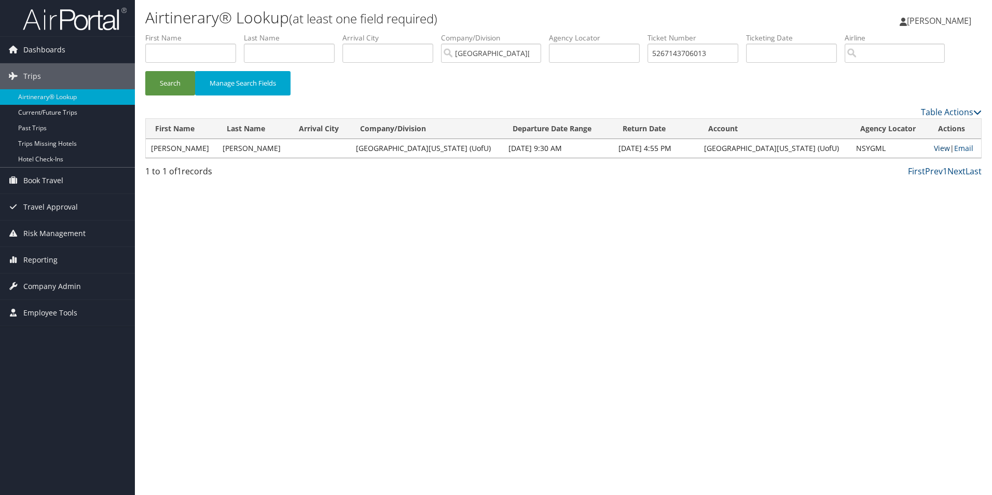
click at [934, 146] on link "View" at bounding box center [942, 148] width 16 height 10
click at [692, 54] on input "5267143706013" at bounding box center [693, 53] width 91 height 19
paste input "0067143706006"
type input "0067143706006"
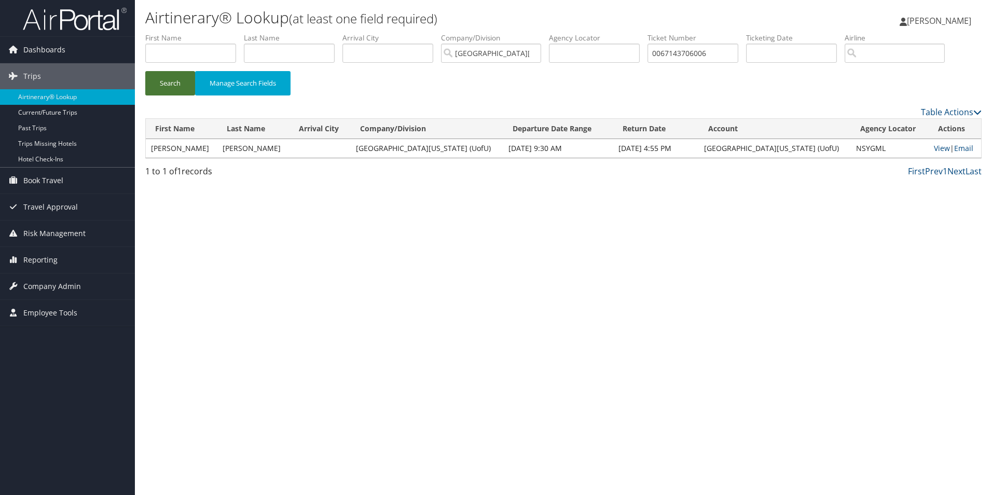
click at [174, 80] on button "Search" at bounding box center [170, 83] width 50 height 24
click at [934, 145] on link "View" at bounding box center [942, 148] width 16 height 10
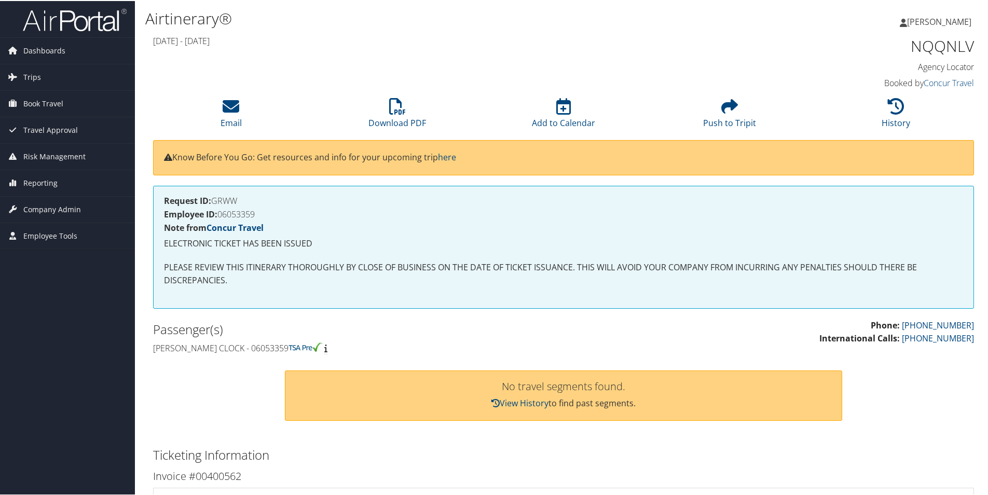
click at [230, 209] on h4 "Employee ID: 06053359" at bounding box center [563, 213] width 799 height 8
click at [231, 209] on h4 "Employee ID: 06053359" at bounding box center [563, 213] width 799 height 8
copy h4 "06053359"
click at [240, 212] on h4 "Employee ID: 06053359" at bounding box center [563, 213] width 799 height 8
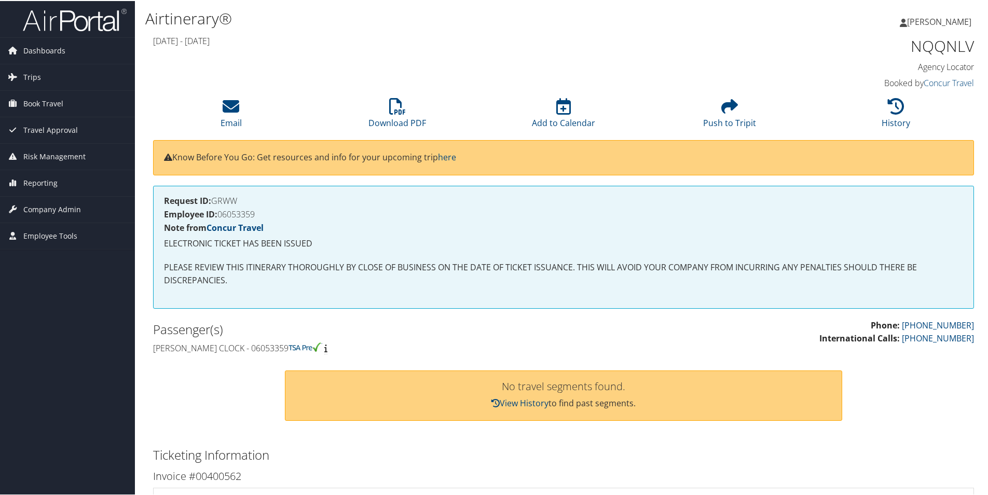
copy h4 "06053359"
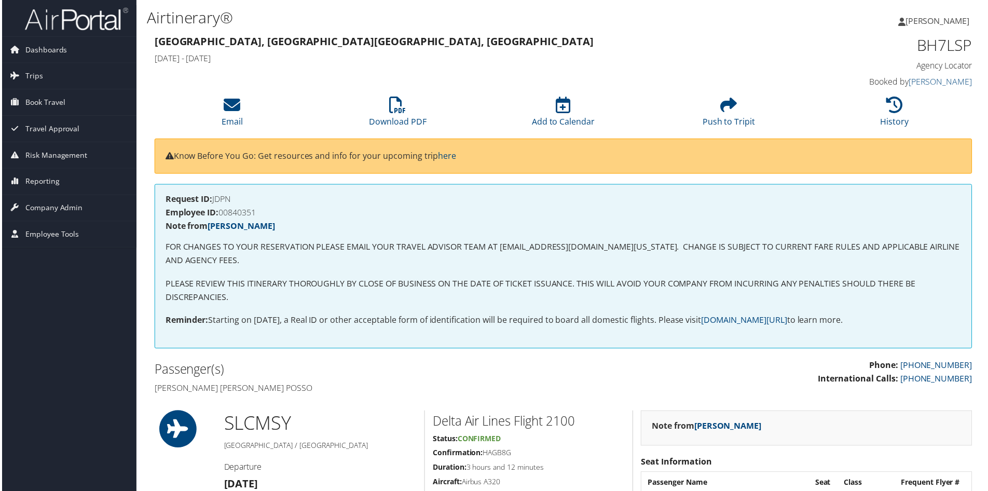
click at [231, 213] on h4 "Employee ID: 00840351" at bounding box center [563, 213] width 799 height 8
copy h4 "00840351"
click at [490, 208] on div "Request ID: JDPN Employee ID: 00840351 Note from [PERSON_NAME] FOR CHANGES TO Y…" at bounding box center [563, 267] width 821 height 165
click at [244, 213] on h4 "Employee ID: 00840351" at bounding box center [563, 213] width 799 height 8
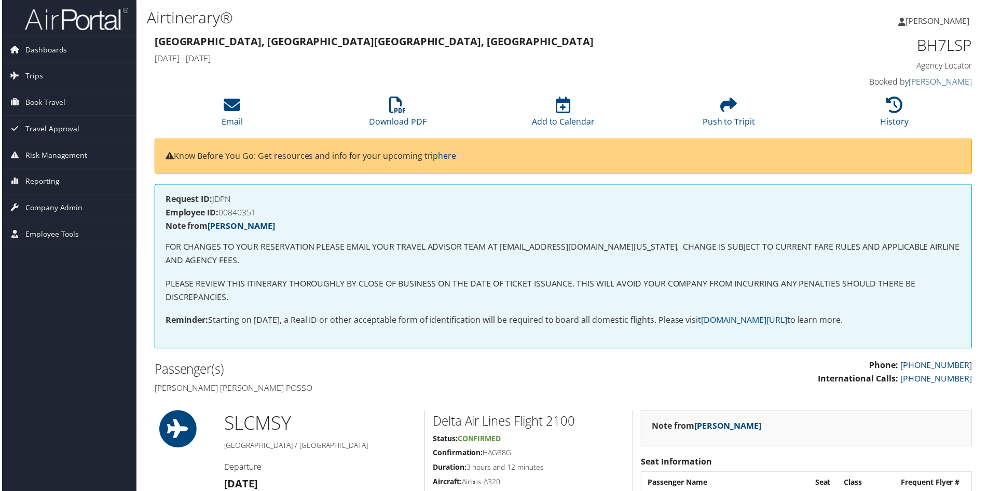
click at [244, 213] on h4 "Employee ID: 00840351" at bounding box center [563, 213] width 799 height 8
copy h4 "00840351"
click at [345, 387] on h4 "[PERSON_NAME] [PERSON_NAME] Posso" at bounding box center [354, 388] width 403 height 11
click at [352, 375] on h2 "Passenger(s)" at bounding box center [354, 371] width 403 height 18
click at [389, 112] on icon at bounding box center [397, 105] width 17 height 17
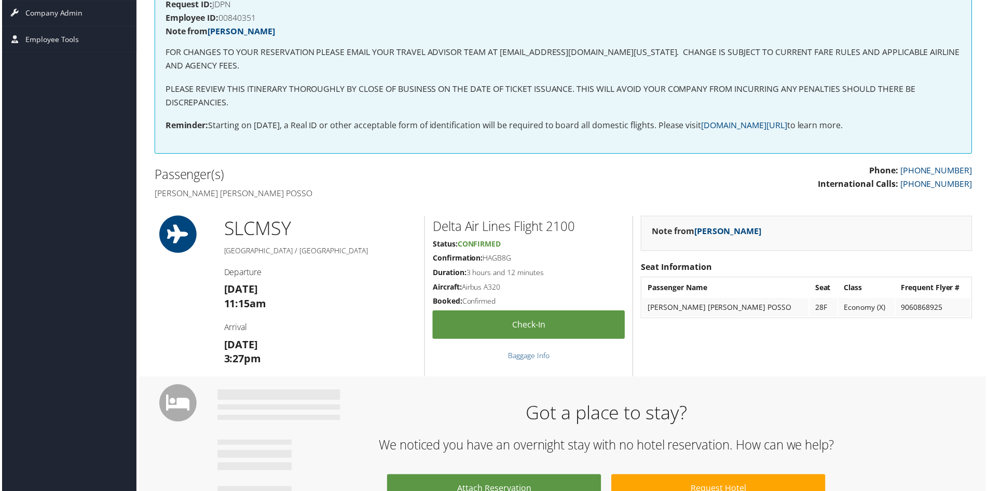
scroll to position [104, 0]
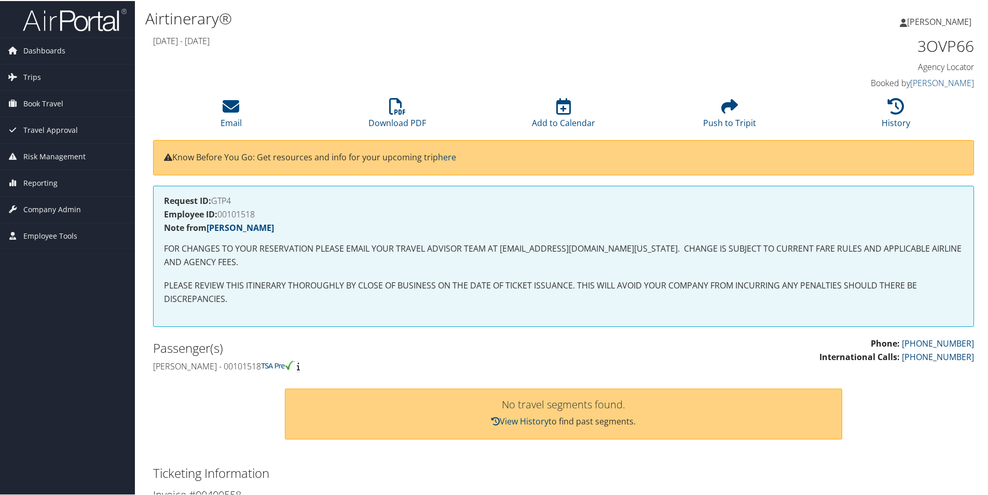
click at [260, 365] on h4 "Lynn Weston Ward - 00101518" at bounding box center [354, 365] width 403 height 11
copy h4 "00101518"
click at [258, 366] on h4 "Lynn Weston Ward - 00101518" at bounding box center [354, 365] width 403 height 11
click at [258, 369] on h4 "Lynn Weston Ward - 00101518" at bounding box center [354, 365] width 403 height 11
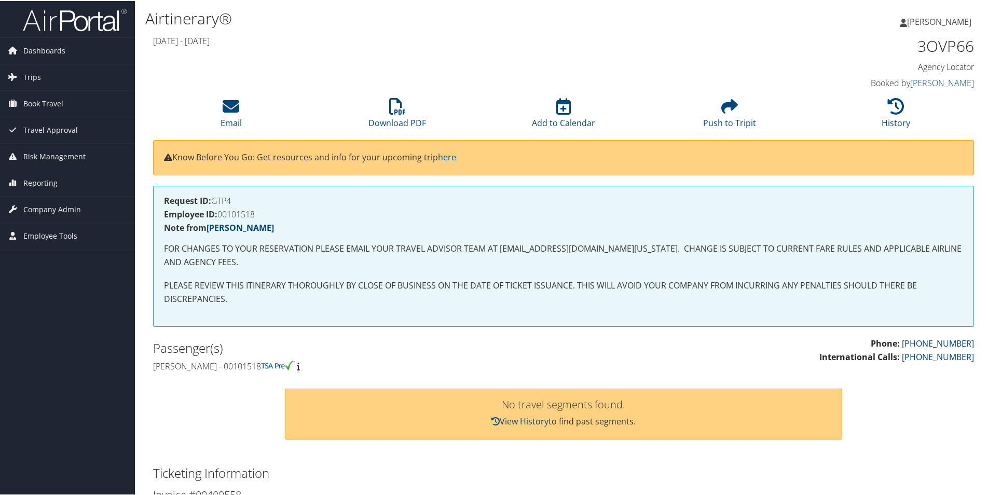
click at [260, 364] on h4 "Lynn Weston Ward - 00101518" at bounding box center [354, 365] width 403 height 11
copy h4 "00101518"
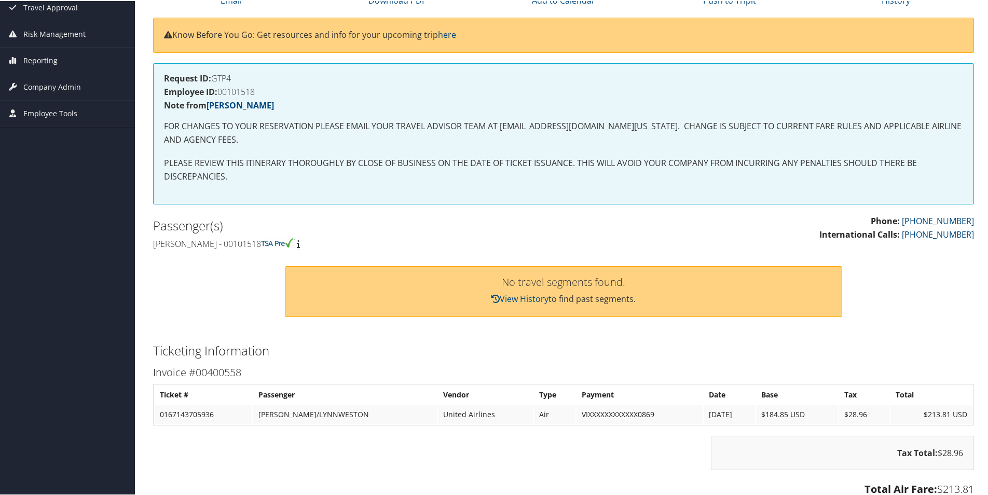
scroll to position [311, 0]
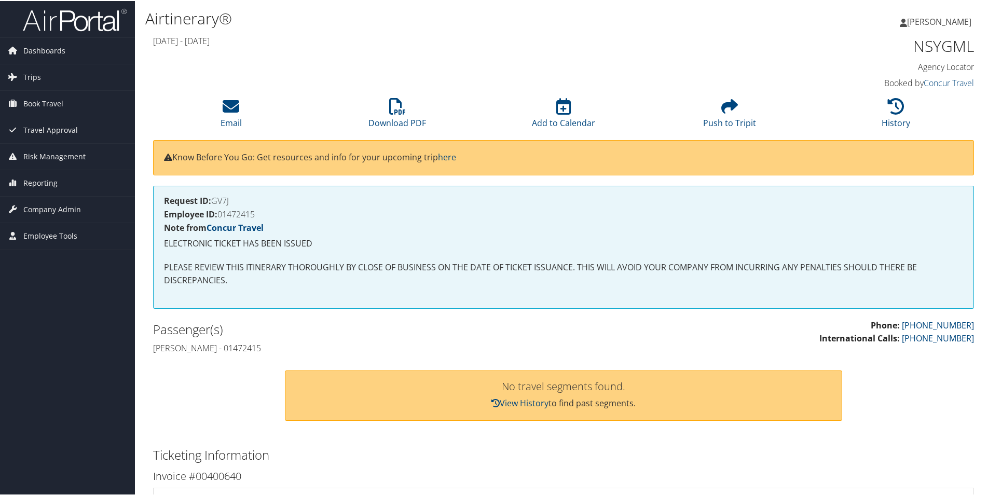
click at [248, 217] on h4 "Employee ID: 01472415" at bounding box center [563, 213] width 799 height 8
click at [247, 217] on h4 "Employee ID: 01472415" at bounding box center [563, 213] width 799 height 8
copy h4 "01472415"
